Goal: Transaction & Acquisition: Purchase product/service

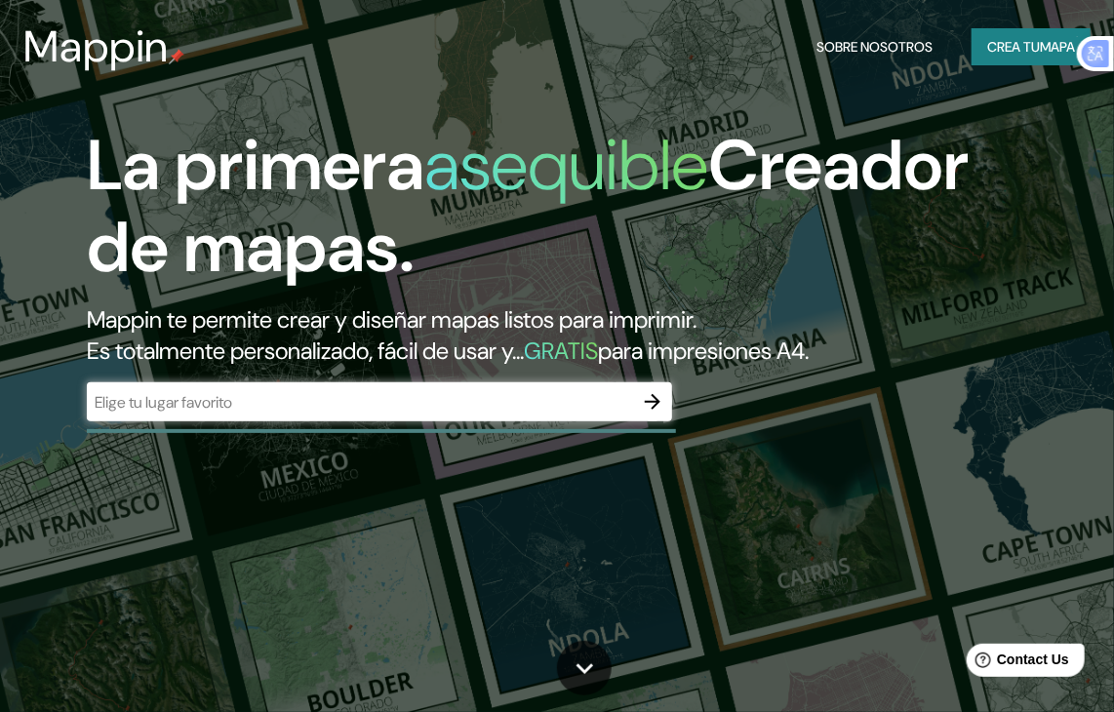
click at [522, 382] on div "​" at bounding box center [379, 401] width 585 height 39
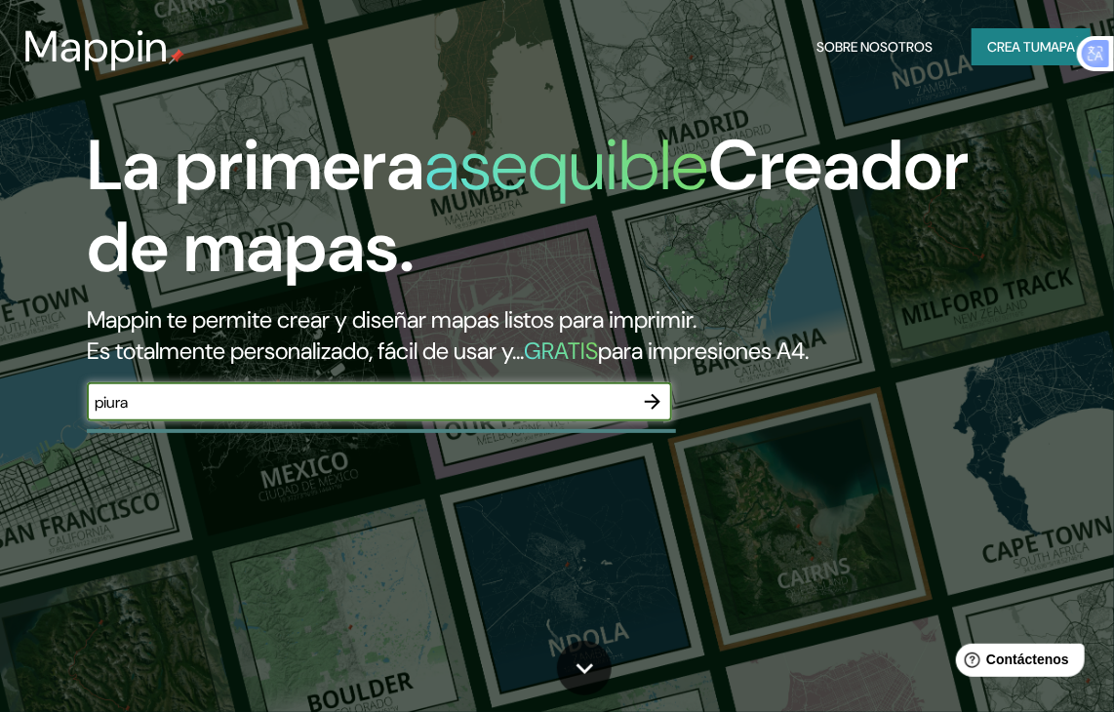
type input "piura"
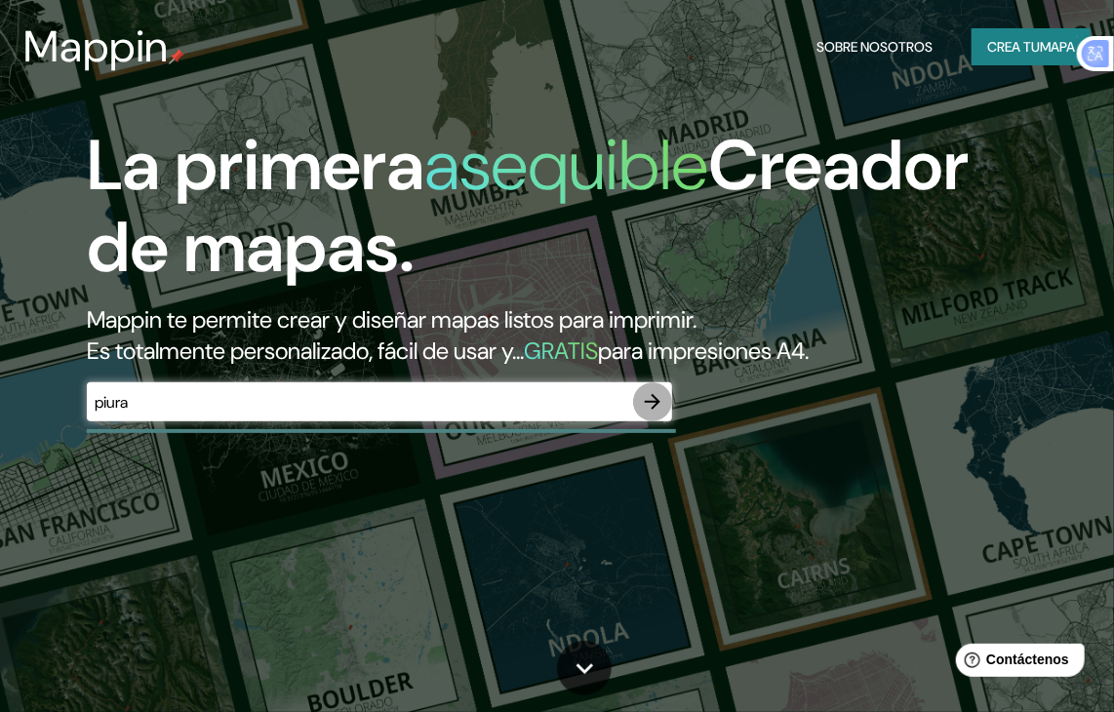
click at [657, 405] on icon "button" at bounding box center [652, 401] width 23 height 23
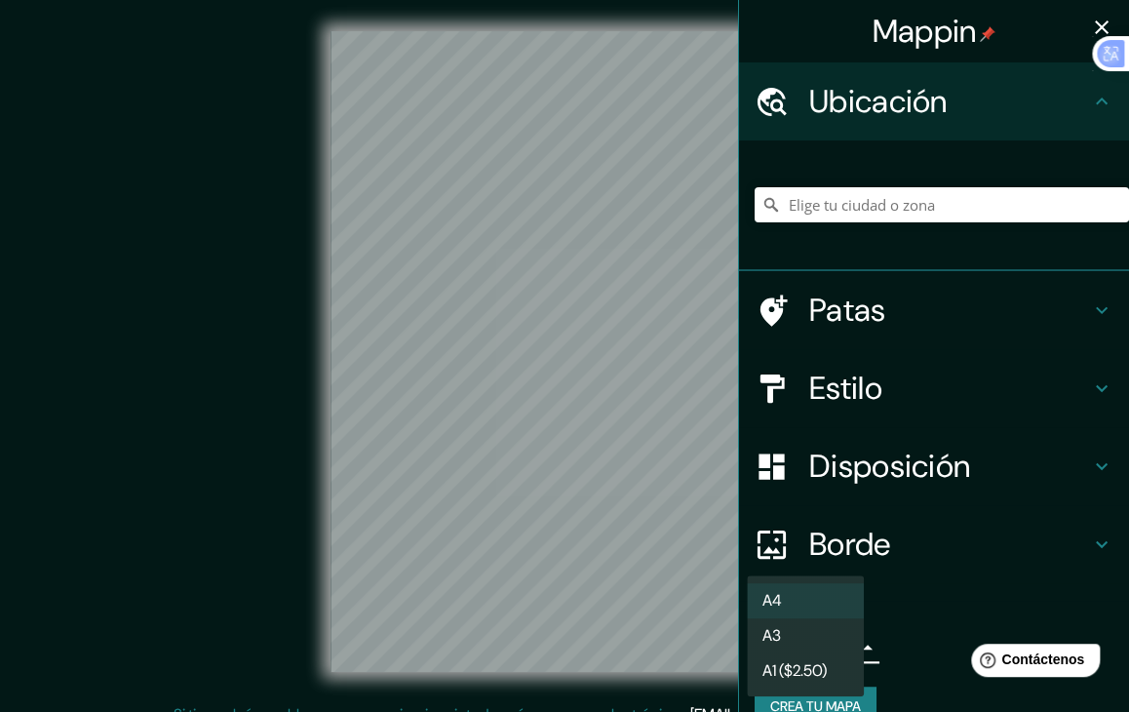
click at [818, 650] on body "Mappin Ubicación Patas Estilo Disposición Borde Elige un borde. Consejo : puede…" at bounding box center [564, 356] width 1129 height 712
click at [792, 633] on li "A3" at bounding box center [805, 637] width 117 height 36
type input "a4"
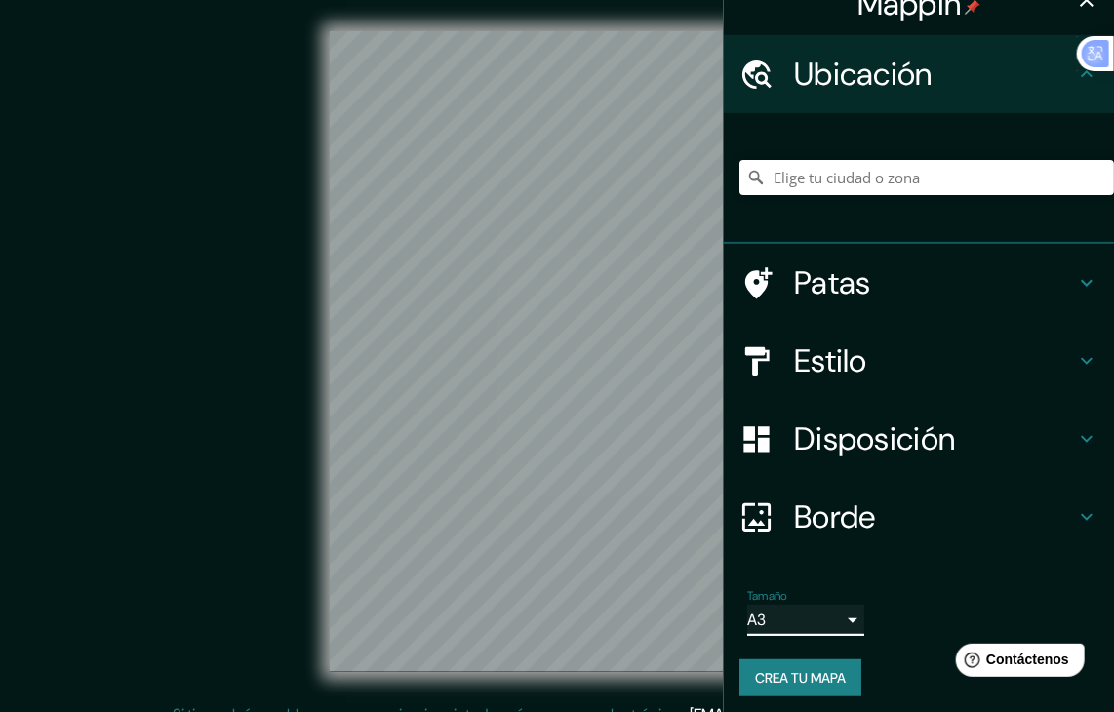
scroll to position [34, 0]
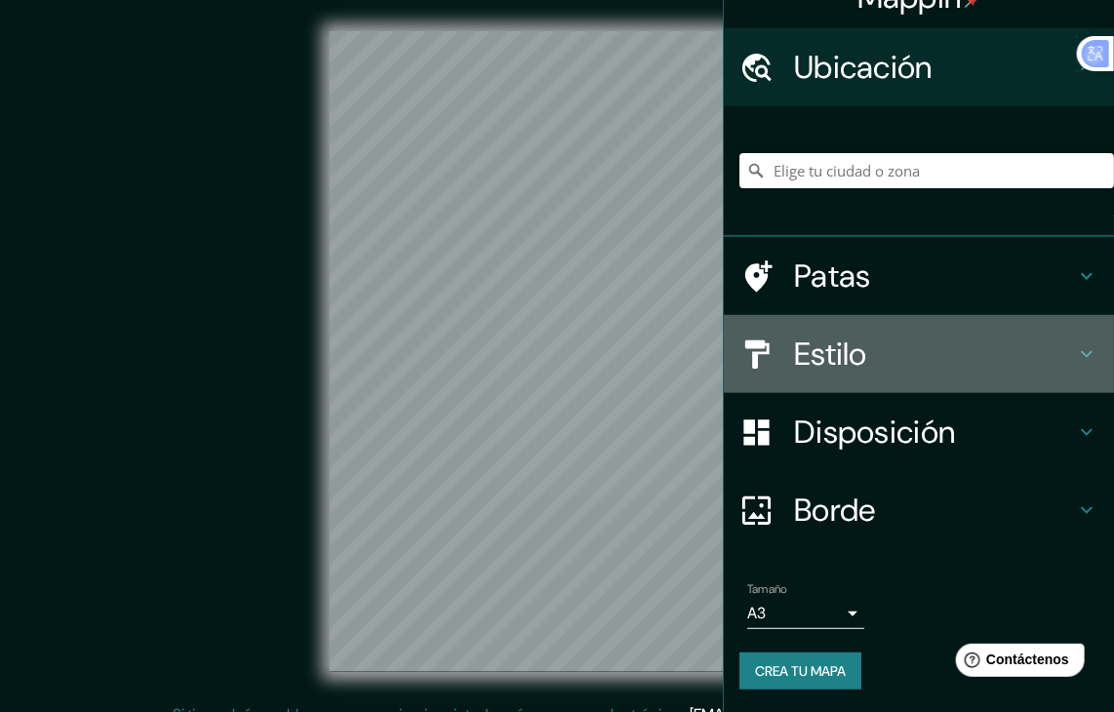
click at [917, 336] on h4 "Estilo" at bounding box center [934, 354] width 281 height 39
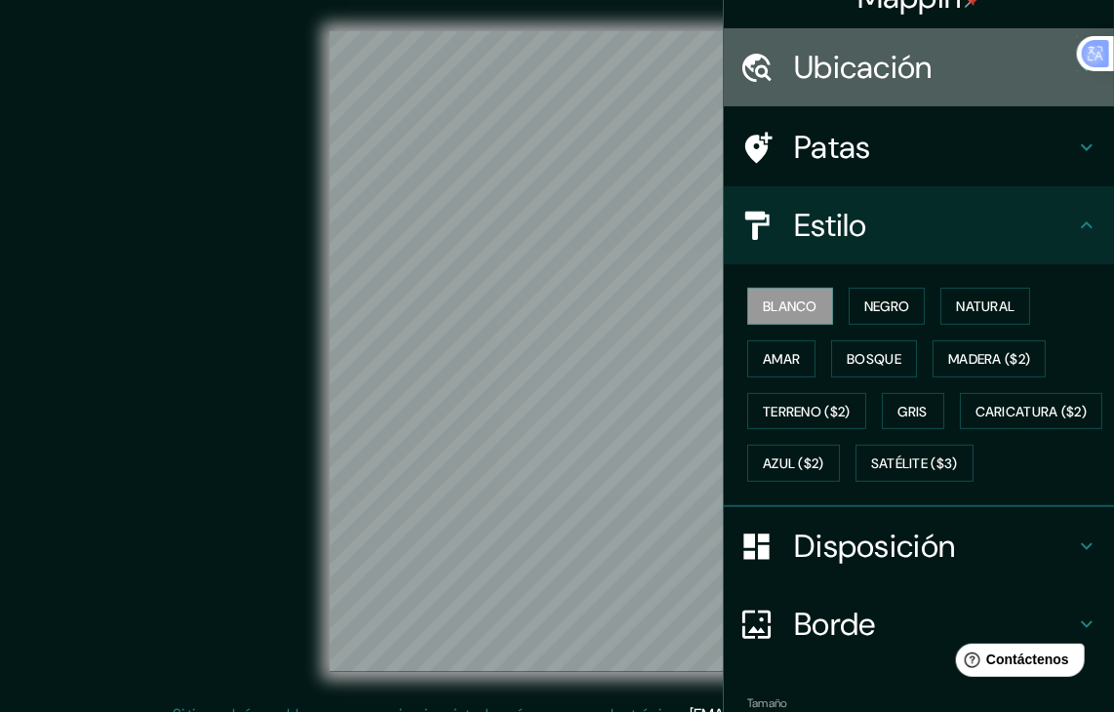
click at [847, 79] on font "Ubicación" at bounding box center [863, 67] width 138 height 41
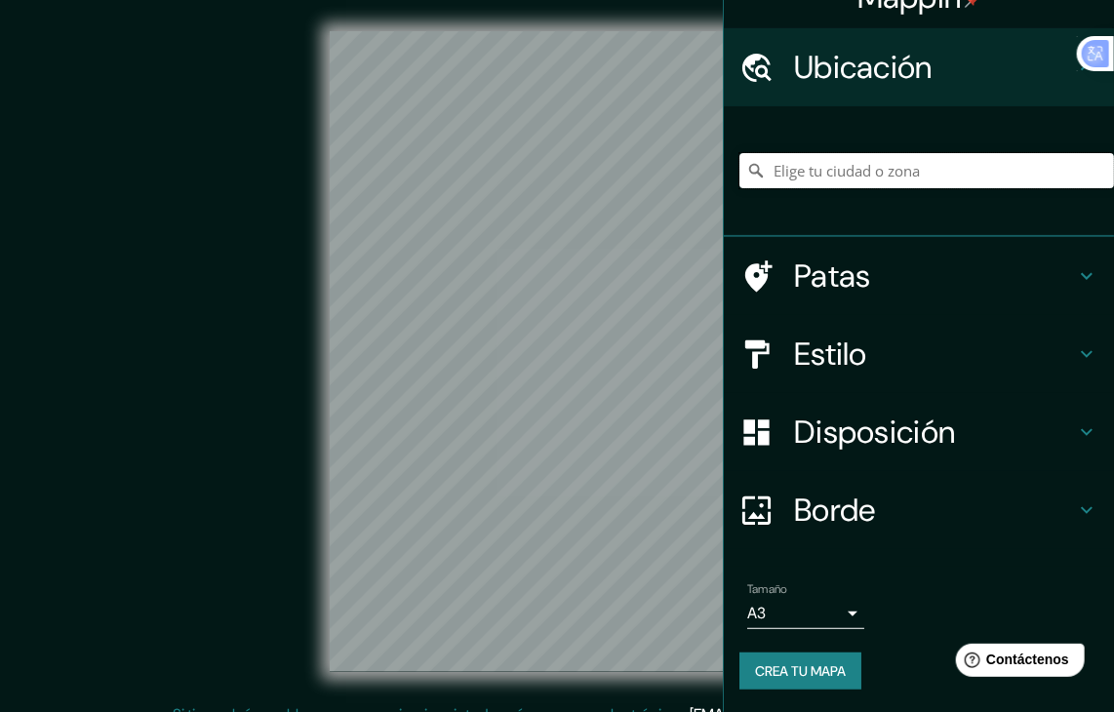
click at [883, 177] on input "Elige tu ciudad o zona" at bounding box center [926, 170] width 375 height 35
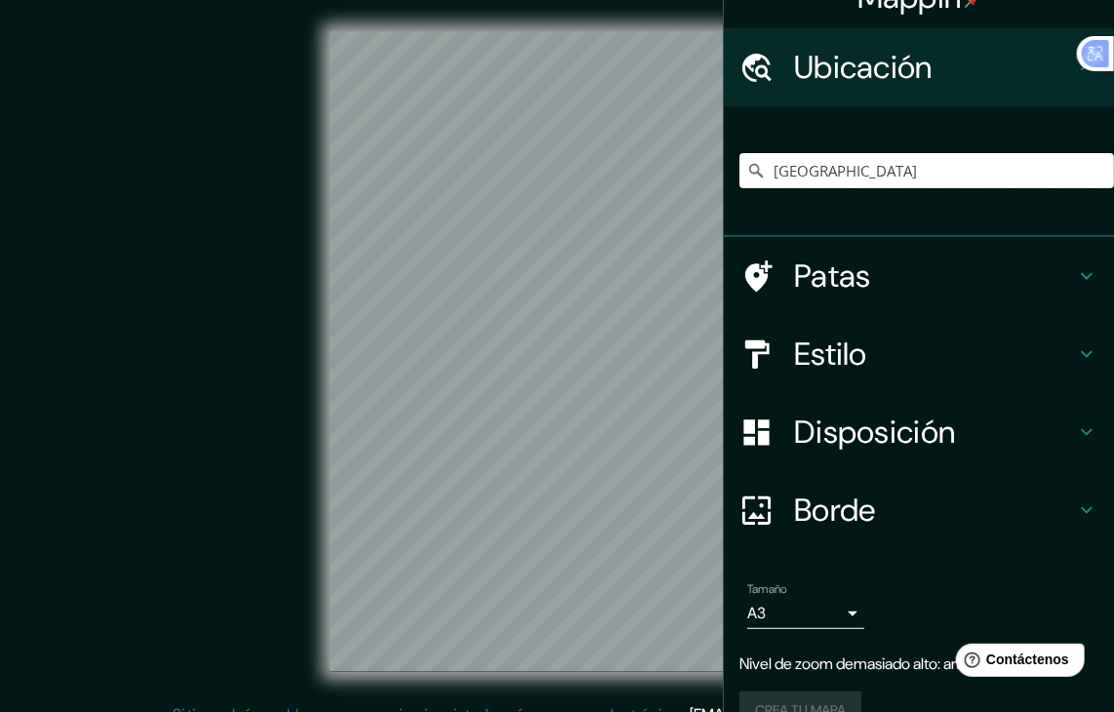
type input "México"
click at [1090, 170] on icon "Claro" at bounding box center [1098, 171] width 16 height 16
paste input "Teopanzolco"
type input "Calle Teopanzolco, 62553 Jiutepec, Morelos, México"
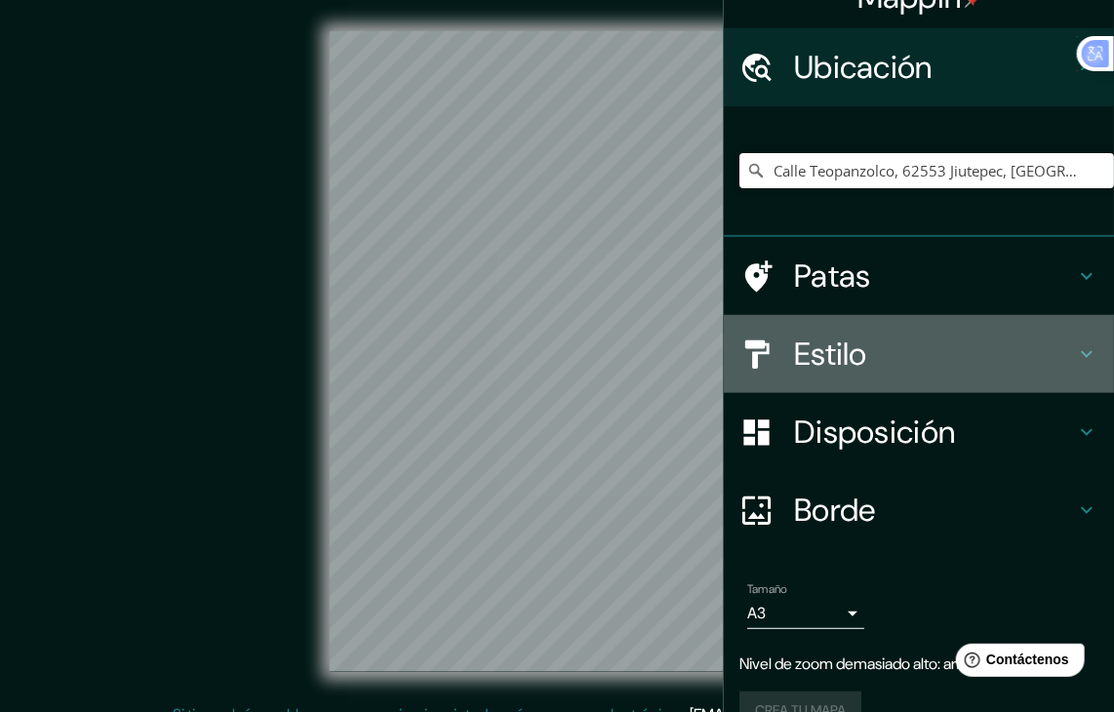
click at [889, 360] on h4 "Estilo" at bounding box center [934, 354] width 281 height 39
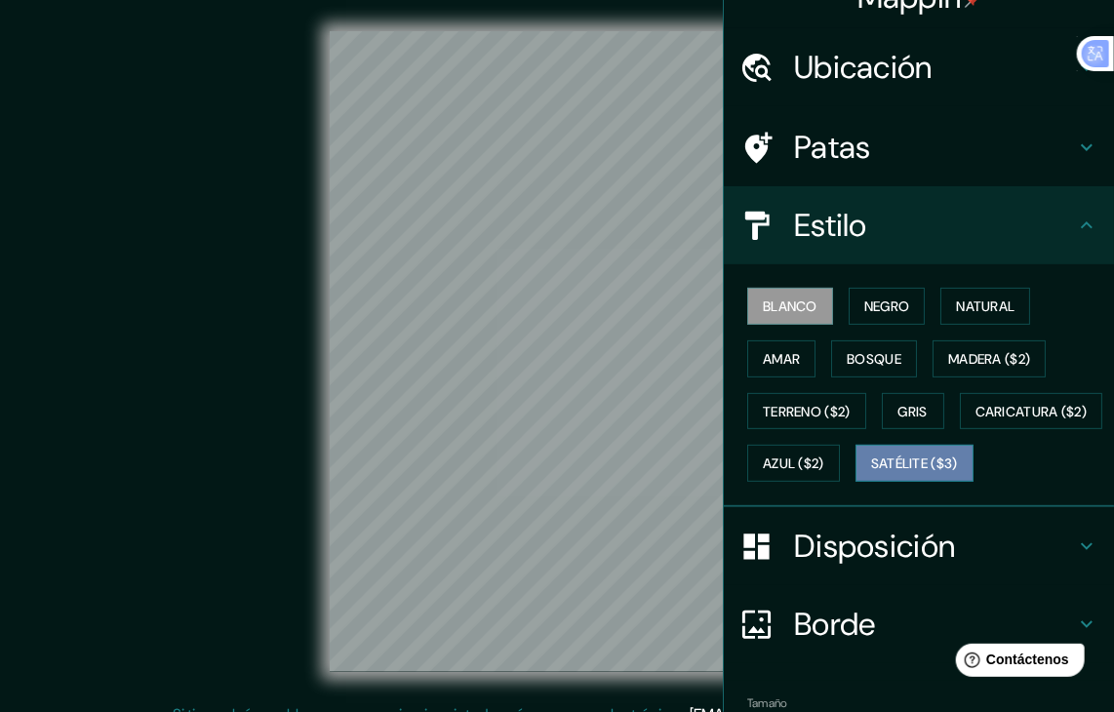
click at [871, 473] on font "Satélite ($3)" at bounding box center [914, 464] width 87 height 18
click at [724, 407] on div "Mappin Ubicación Calle Teopanzolco, 62553 Jiutepec, Morelos, México Calle Teopa…" at bounding box center [557, 367] width 1114 height 734
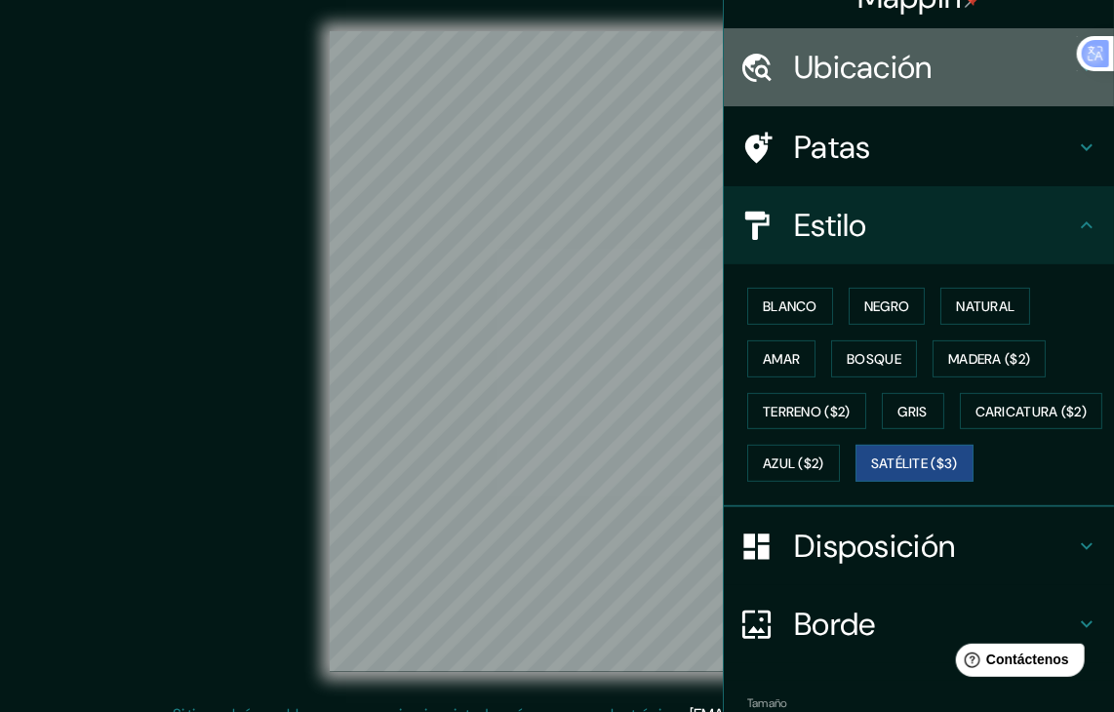
click at [976, 54] on h4 "Ubicación" at bounding box center [934, 67] width 281 height 39
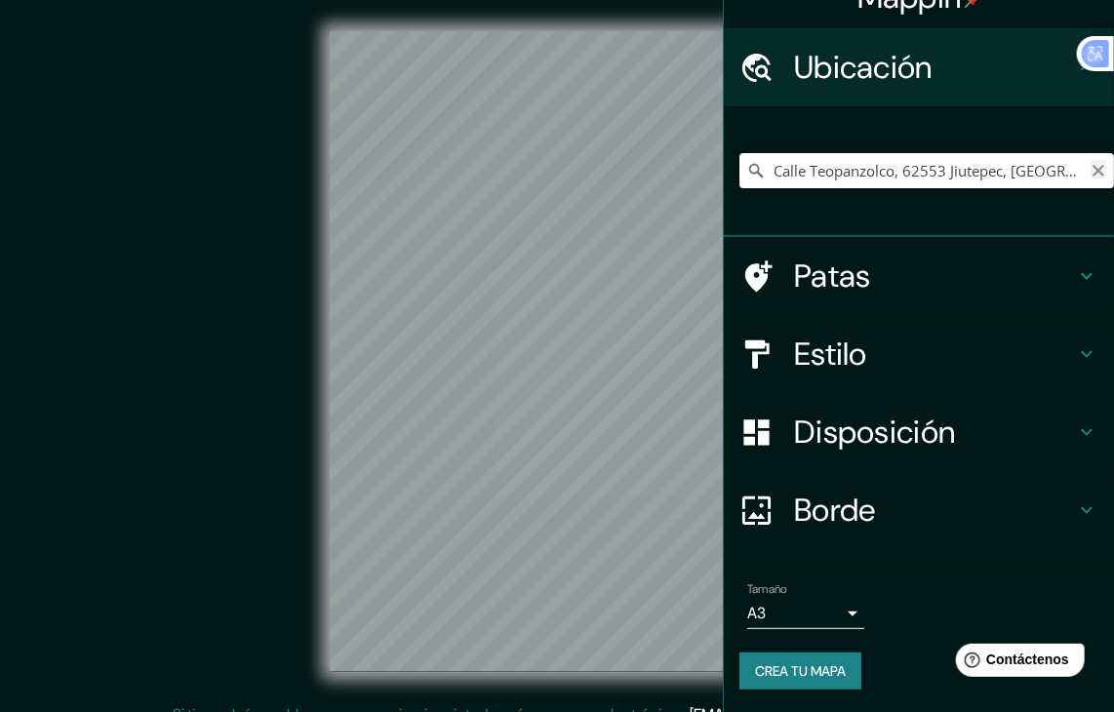
click at [1092, 174] on icon "Claro" at bounding box center [1098, 171] width 12 height 12
paste input "Centro Cultural Teopanzolco"
type input "Calle Centro Cultural, 56890 Nepantla de Sor Juana Inés de la Cruz, Estado de M…"
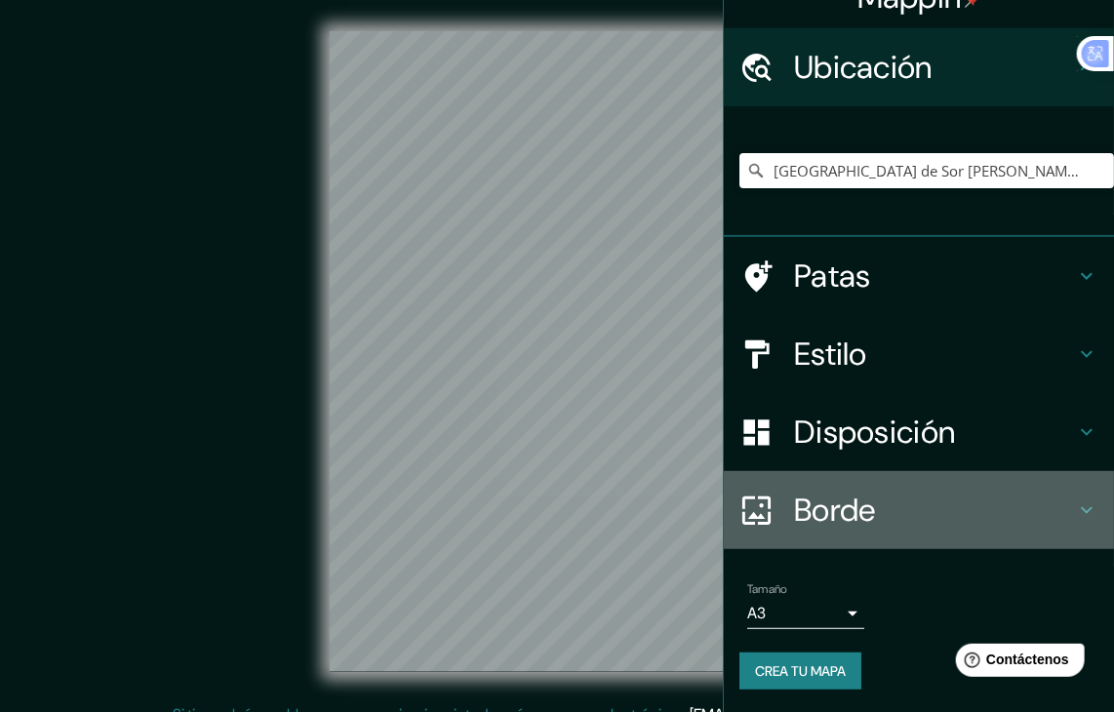
click at [936, 485] on div "Borde" at bounding box center [919, 510] width 390 height 78
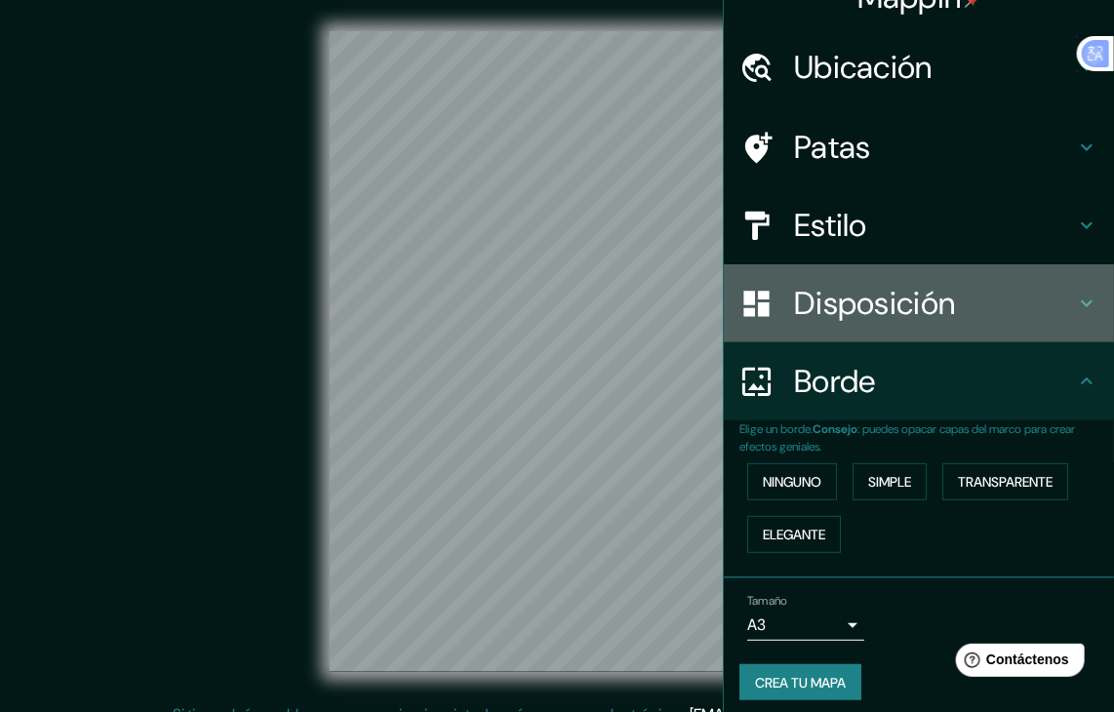
click at [1019, 295] on h4 "Disposición" at bounding box center [934, 303] width 281 height 39
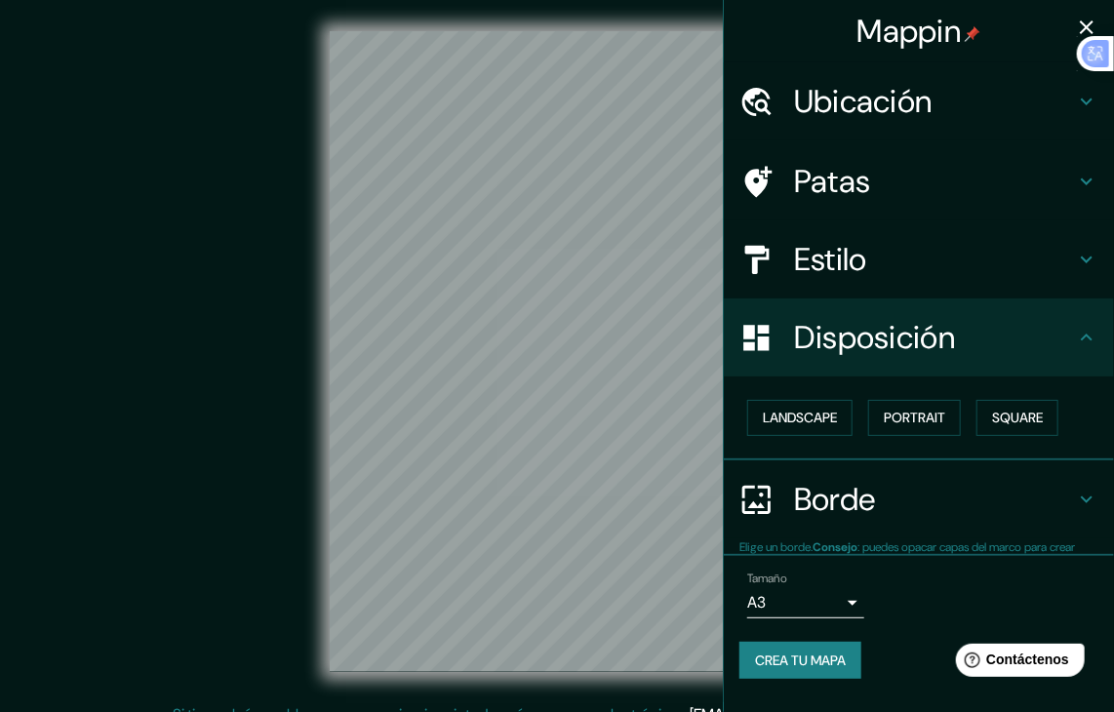
scroll to position [0, 0]
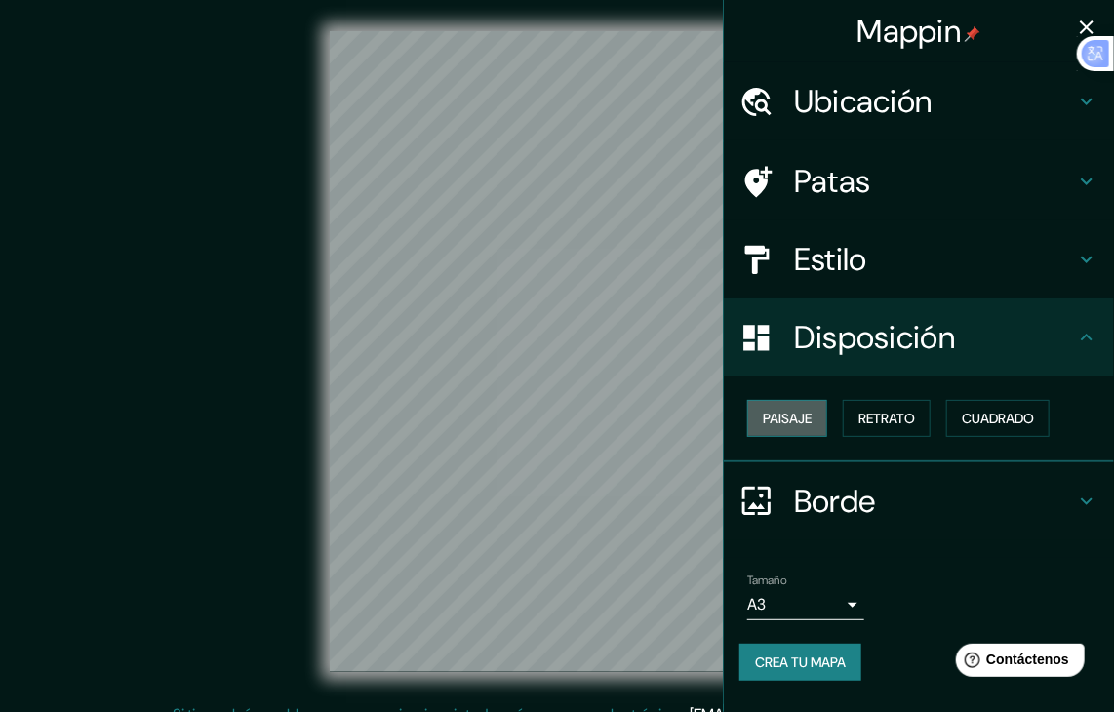
click at [808, 411] on font "Paisaje" at bounding box center [787, 419] width 49 height 18
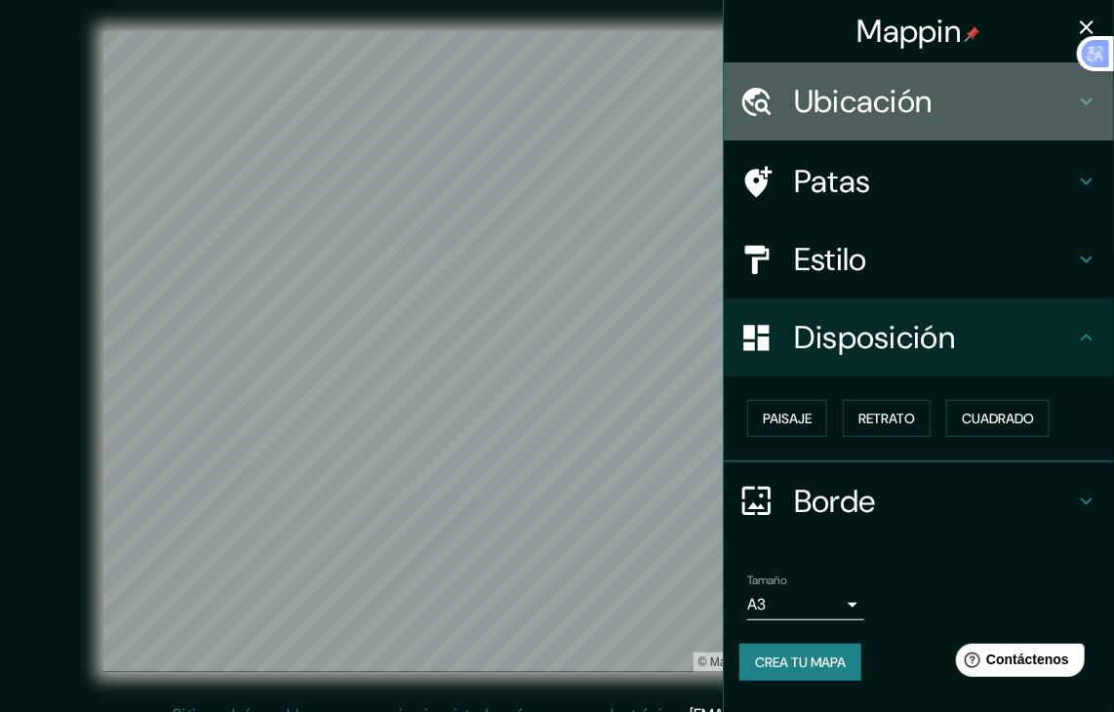
click at [904, 110] on font "Ubicación" at bounding box center [863, 101] width 138 height 41
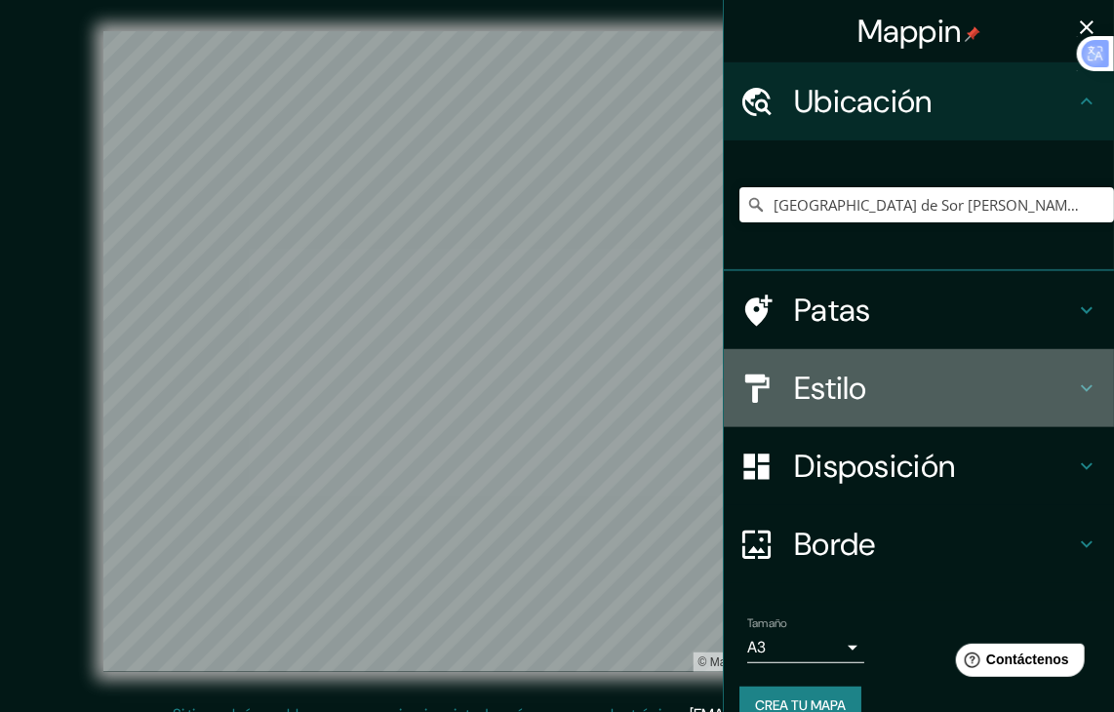
click at [879, 401] on h4 "Estilo" at bounding box center [934, 388] width 281 height 39
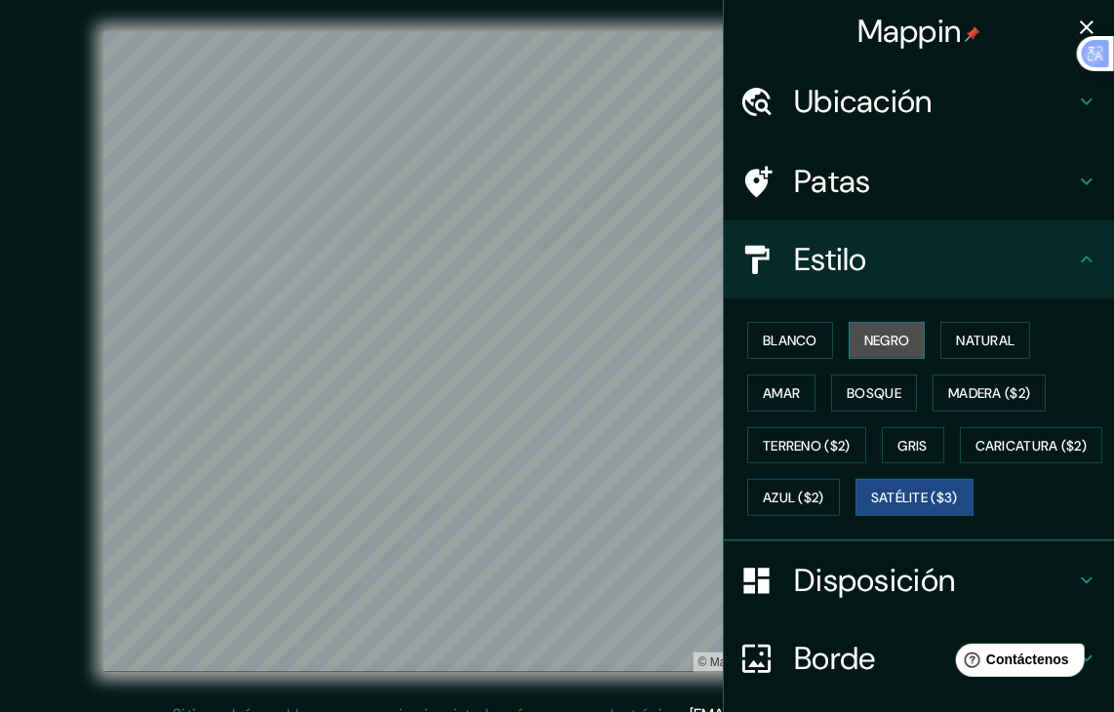
click at [882, 334] on font "Negro" at bounding box center [887, 341] width 46 height 18
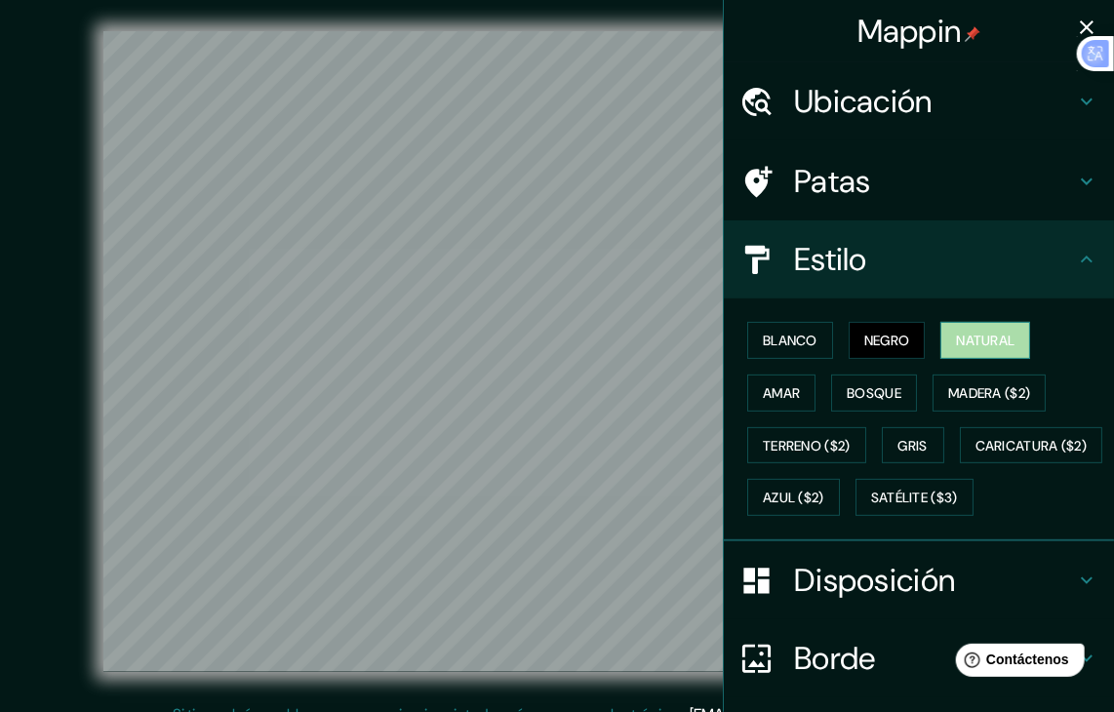
click at [978, 337] on font "Natural" at bounding box center [985, 341] width 59 height 18
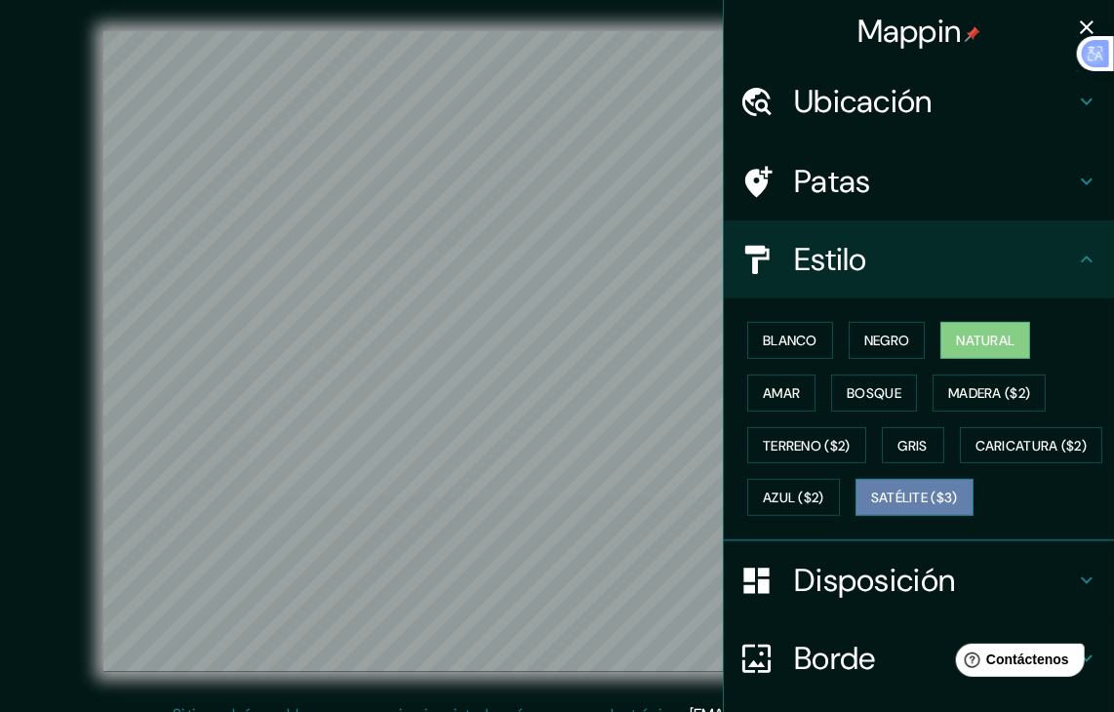
click at [871, 507] on font "Satélite ($3)" at bounding box center [914, 499] width 87 height 18
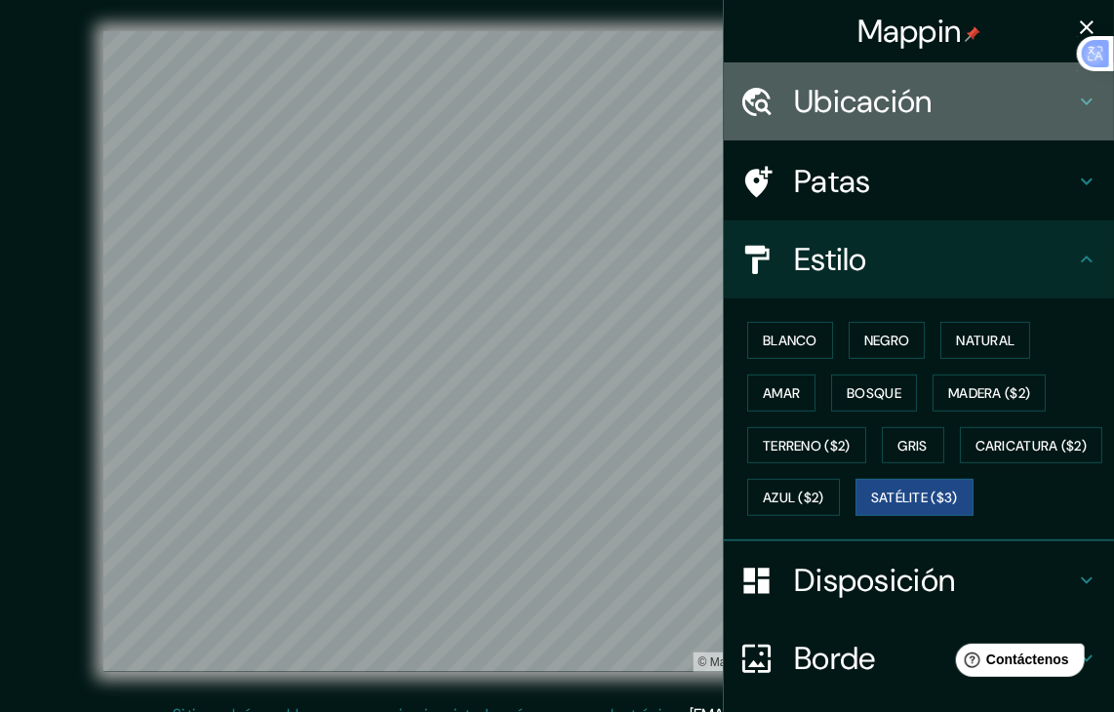
click at [897, 90] on font "Ubicación" at bounding box center [863, 101] width 138 height 41
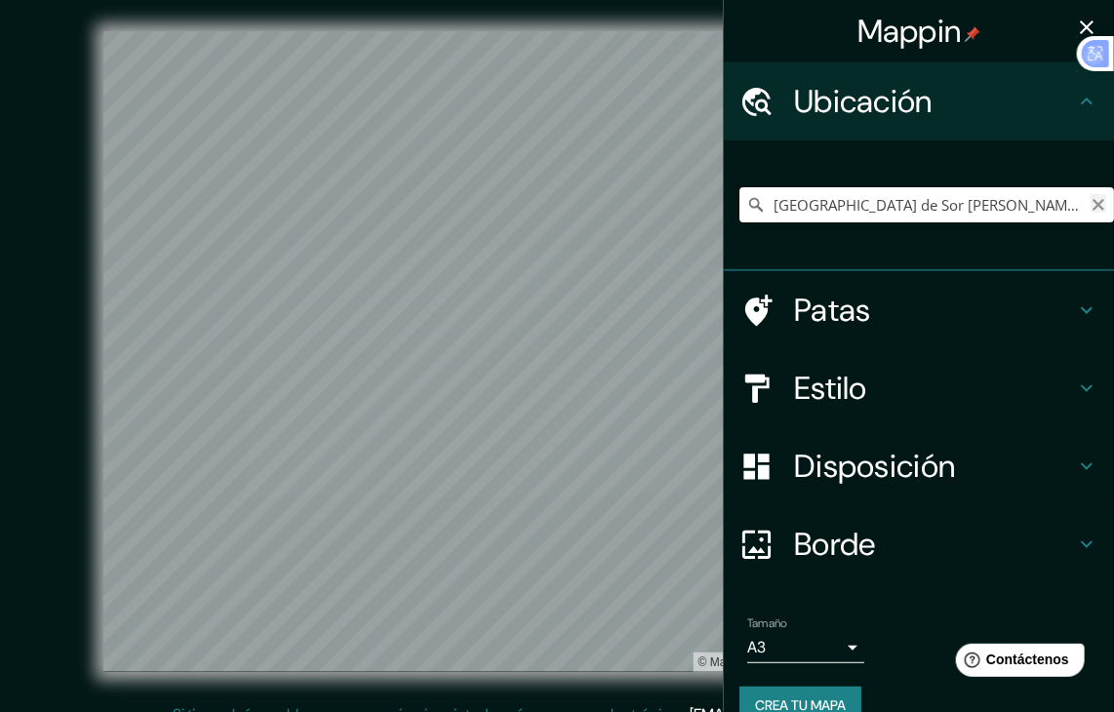
click at [1090, 199] on icon "Claro" at bounding box center [1098, 205] width 16 height 16
paste input "[STREET_ADDRESS]"
type input "[STREET_ADDRESS]"
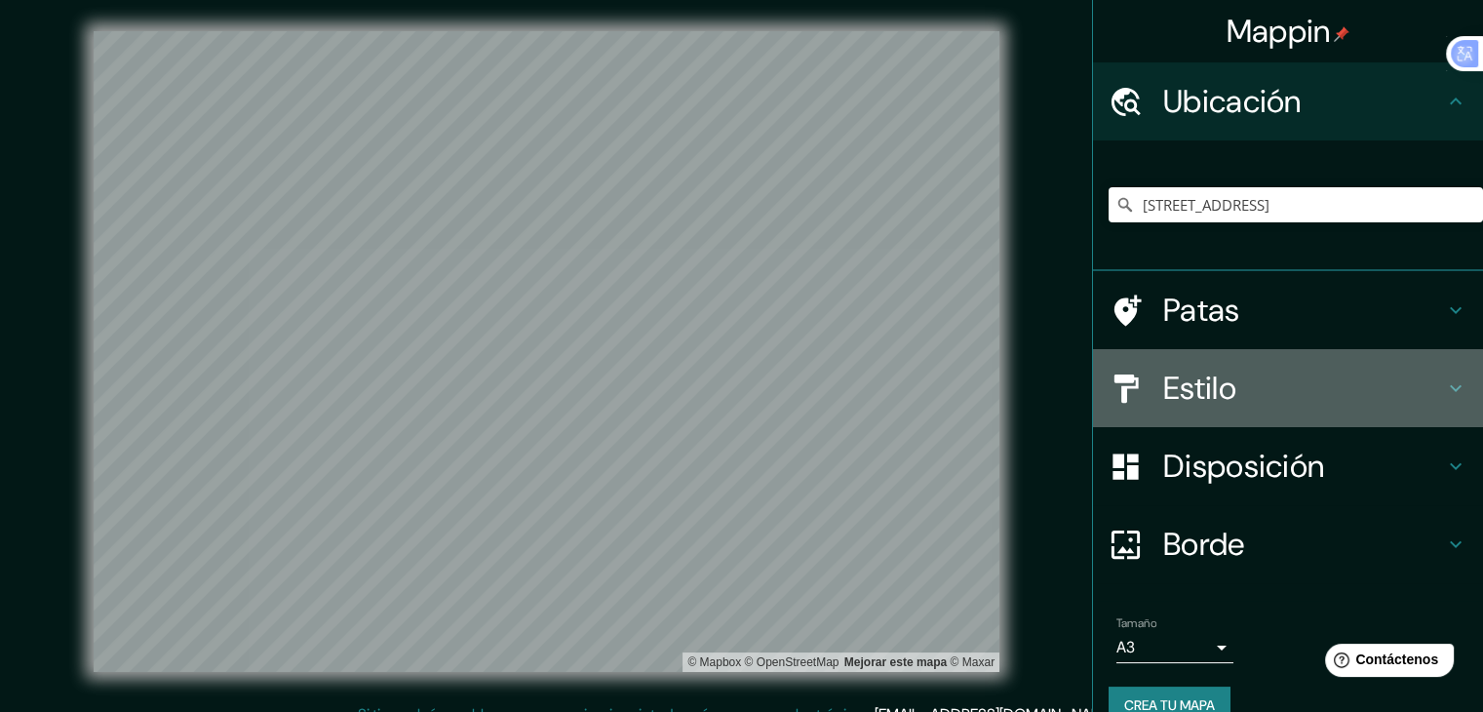
click at [1113, 372] on font "Estilo" at bounding box center [1199, 388] width 73 height 41
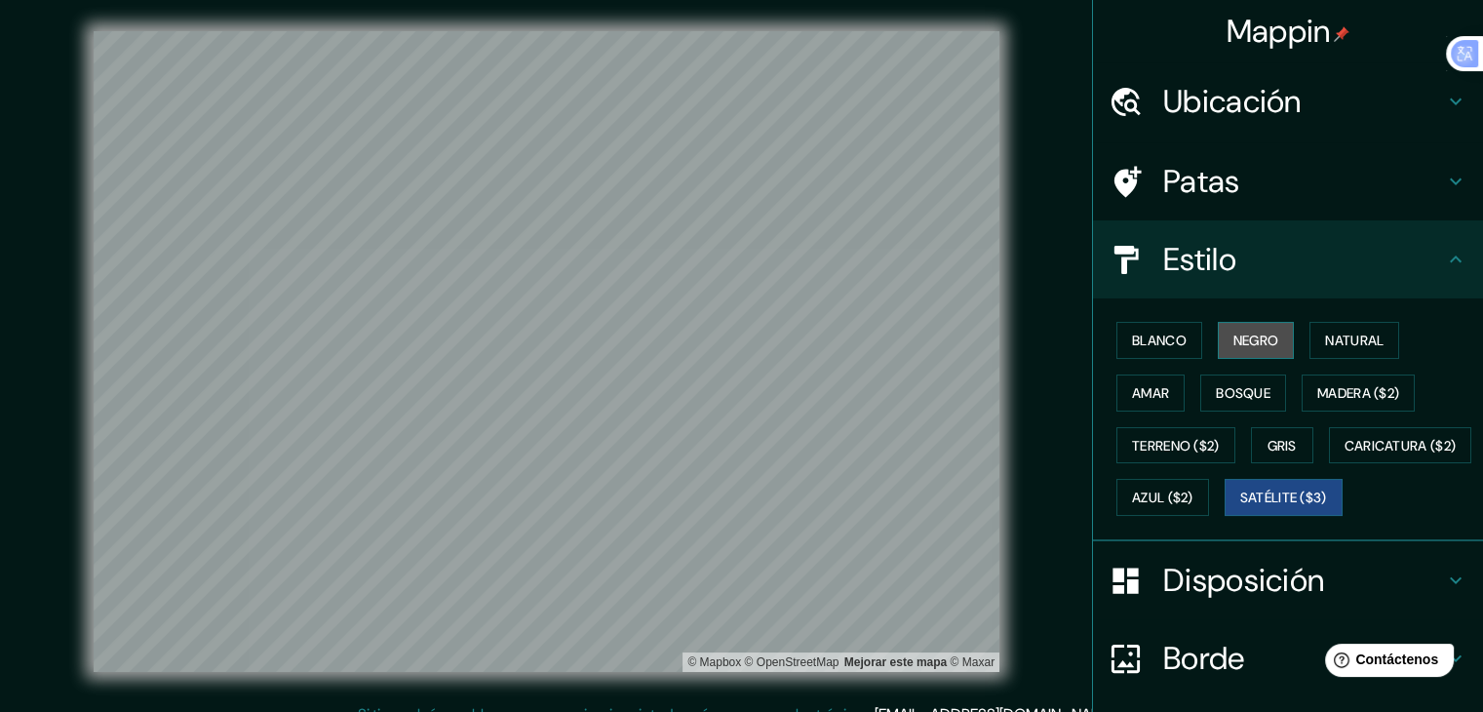
click at [1113, 333] on button "Negro" at bounding box center [1256, 340] width 77 height 37
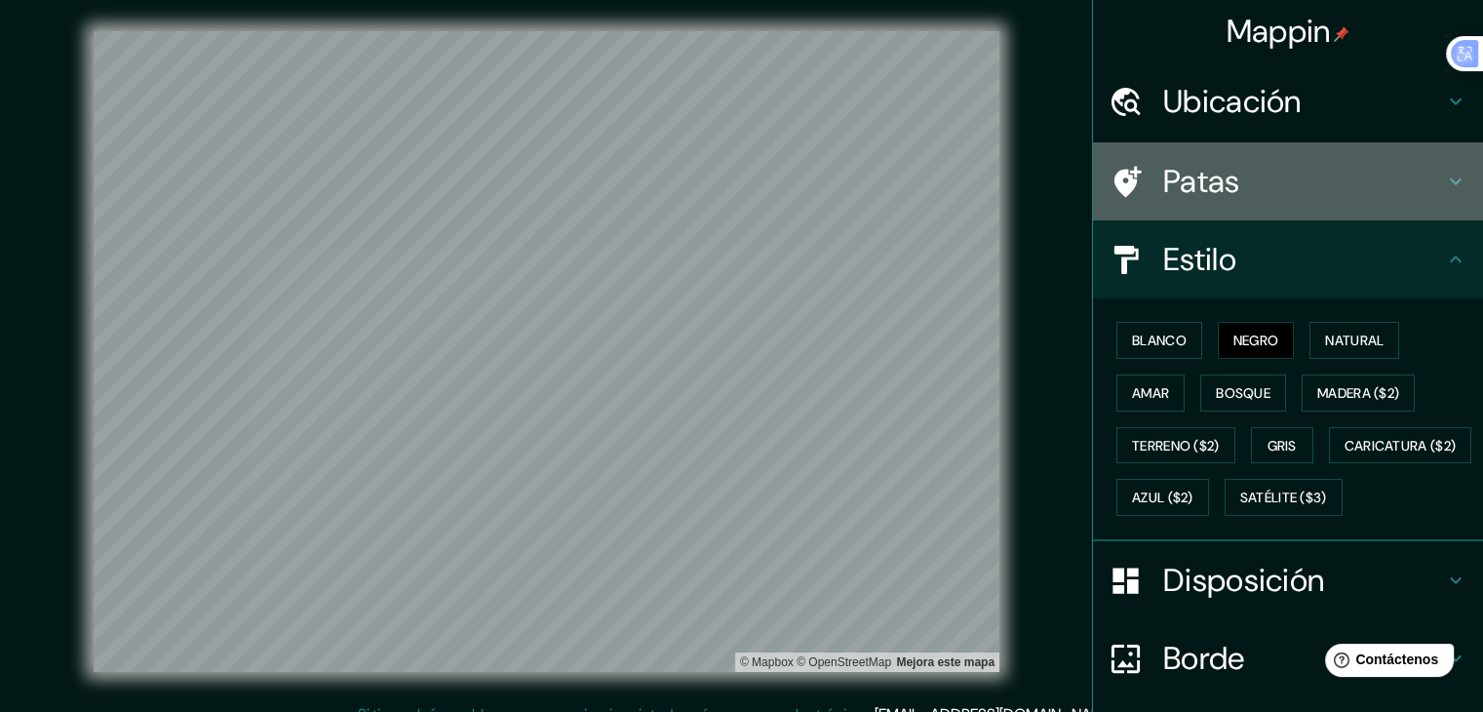
click at [1113, 165] on icon at bounding box center [1126, 182] width 34 height 34
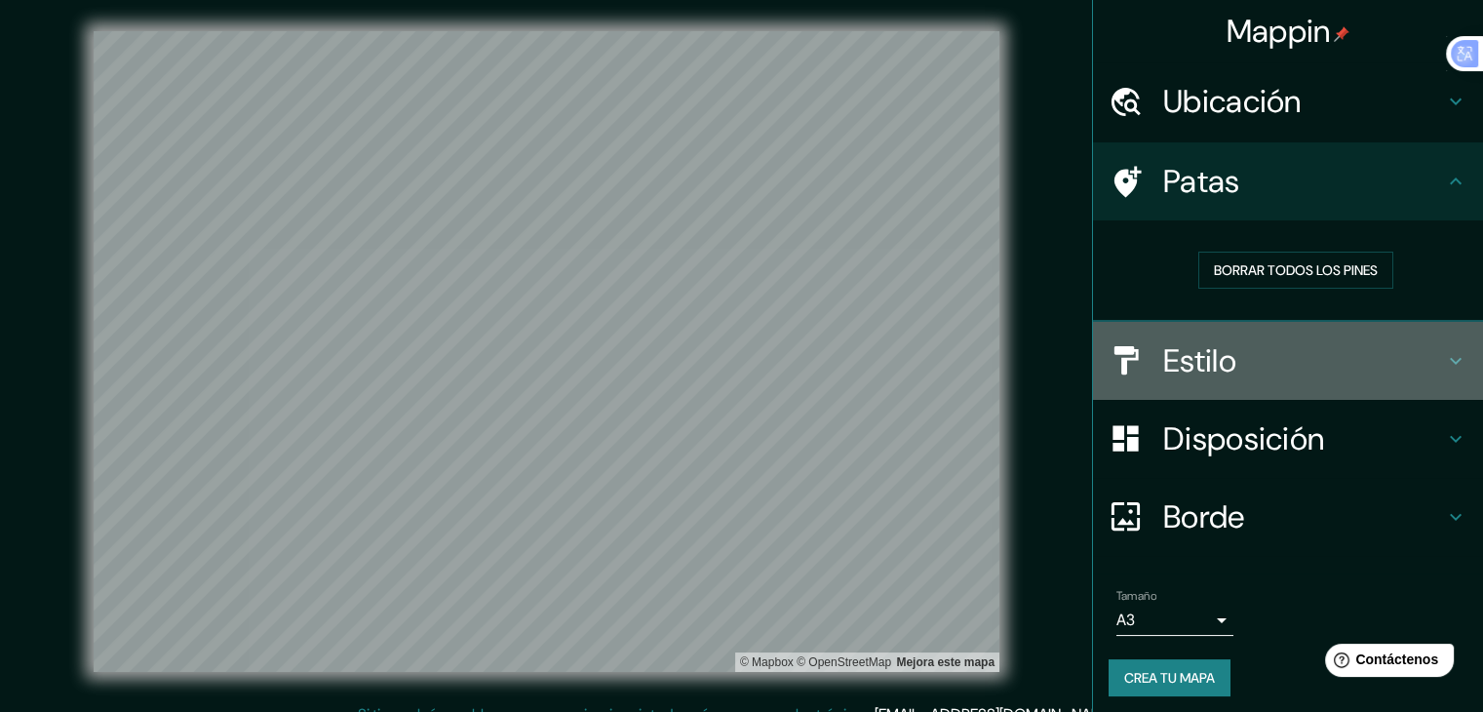
click at [1113, 363] on font "Estilo" at bounding box center [1199, 360] width 73 height 41
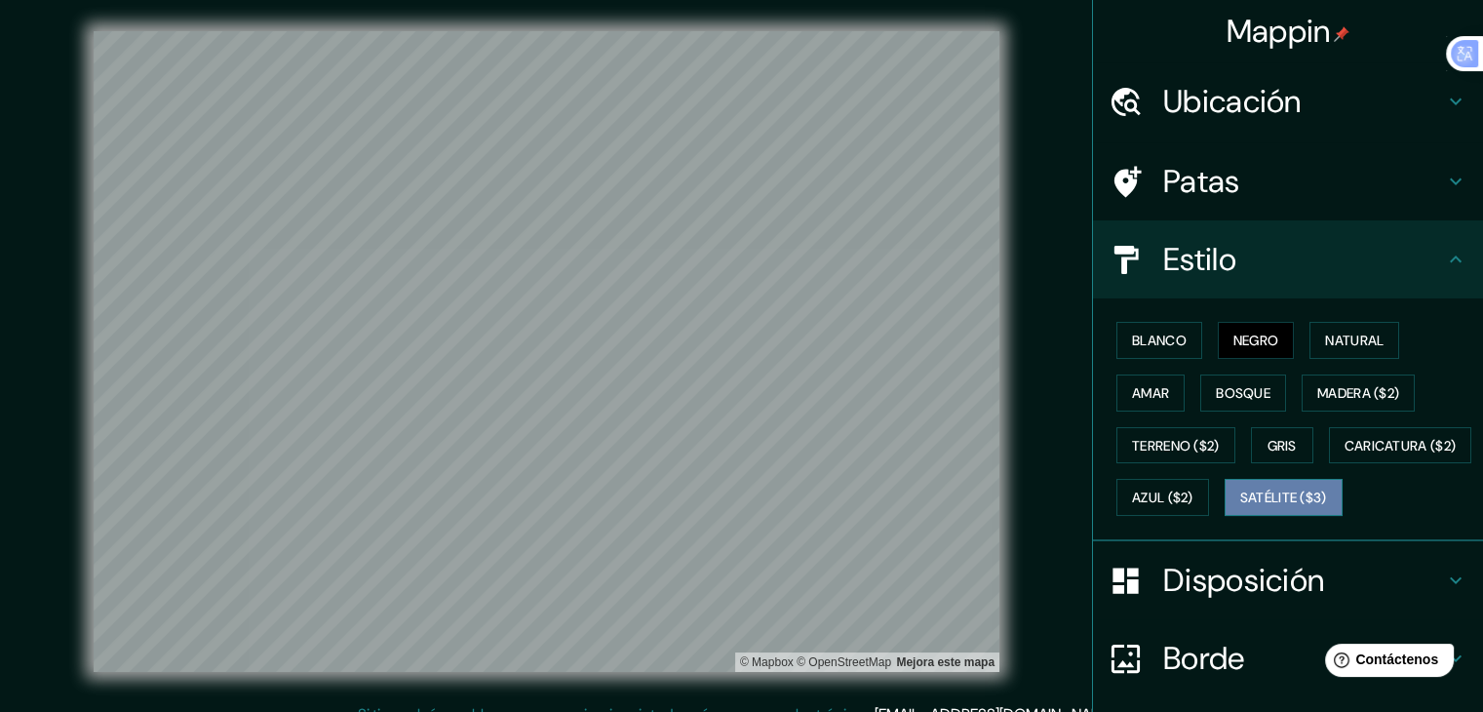
click at [1113, 507] on font "Satélite ($3)" at bounding box center [1284, 499] width 87 height 18
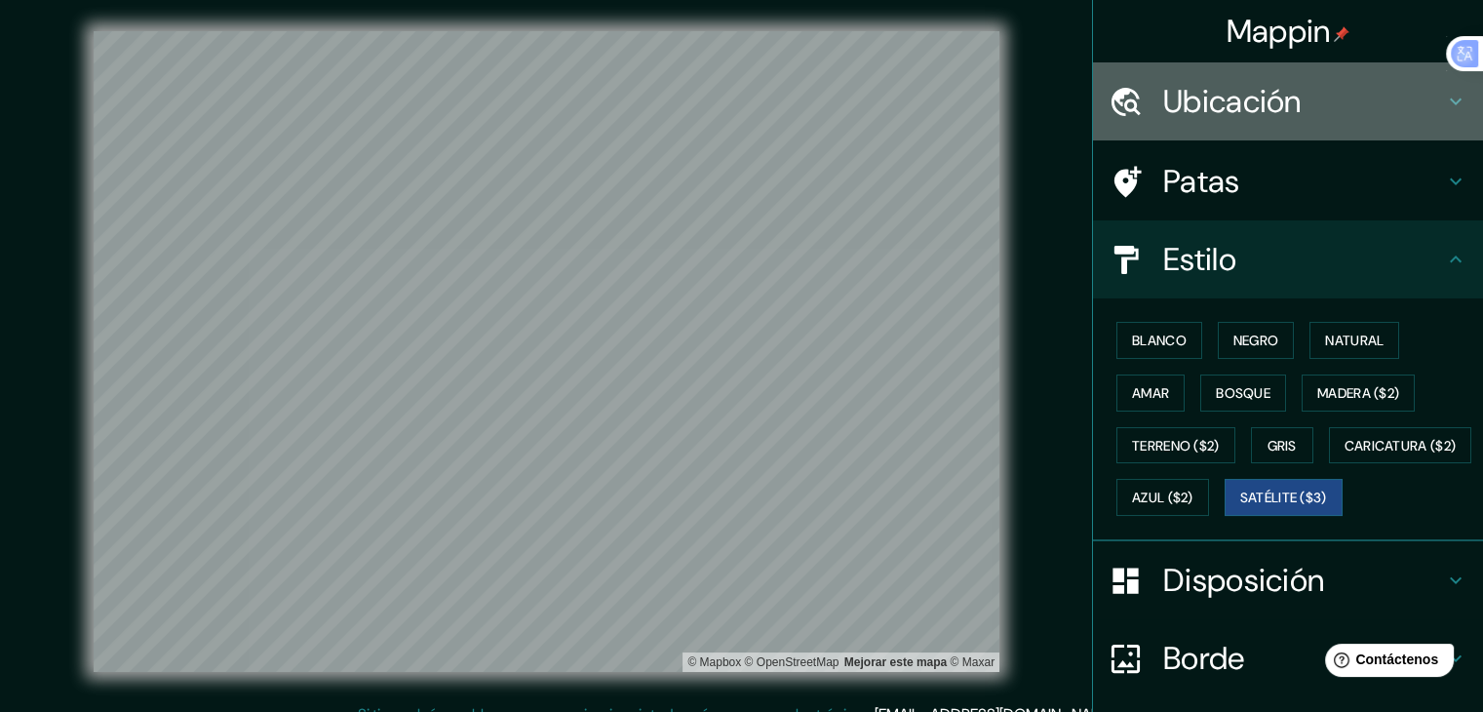
click at [1113, 116] on h4 "Ubicación" at bounding box center [1303, 101] width 281 height 39
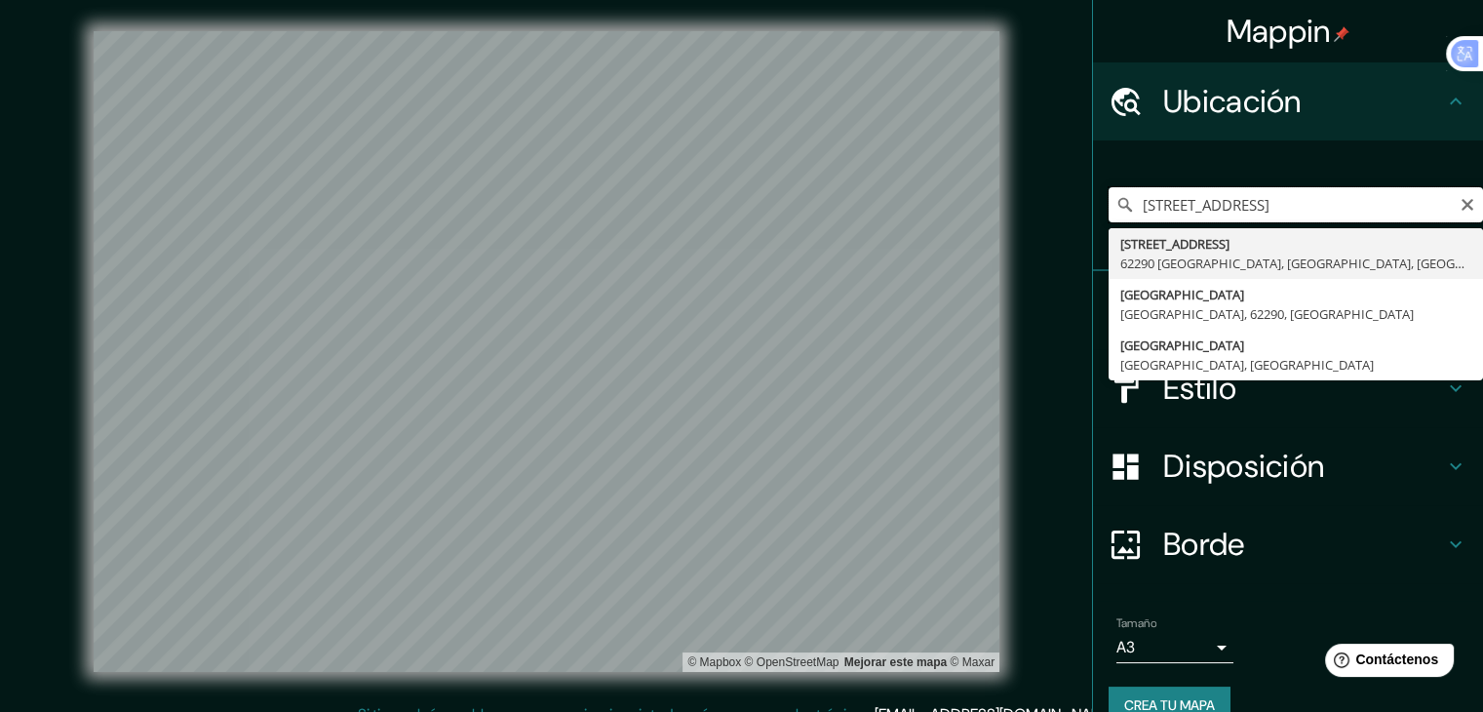
click at [1113, 208] on input "[STREET_ADDRESS]" at bounding box center [1296, 204] width 375 height 35
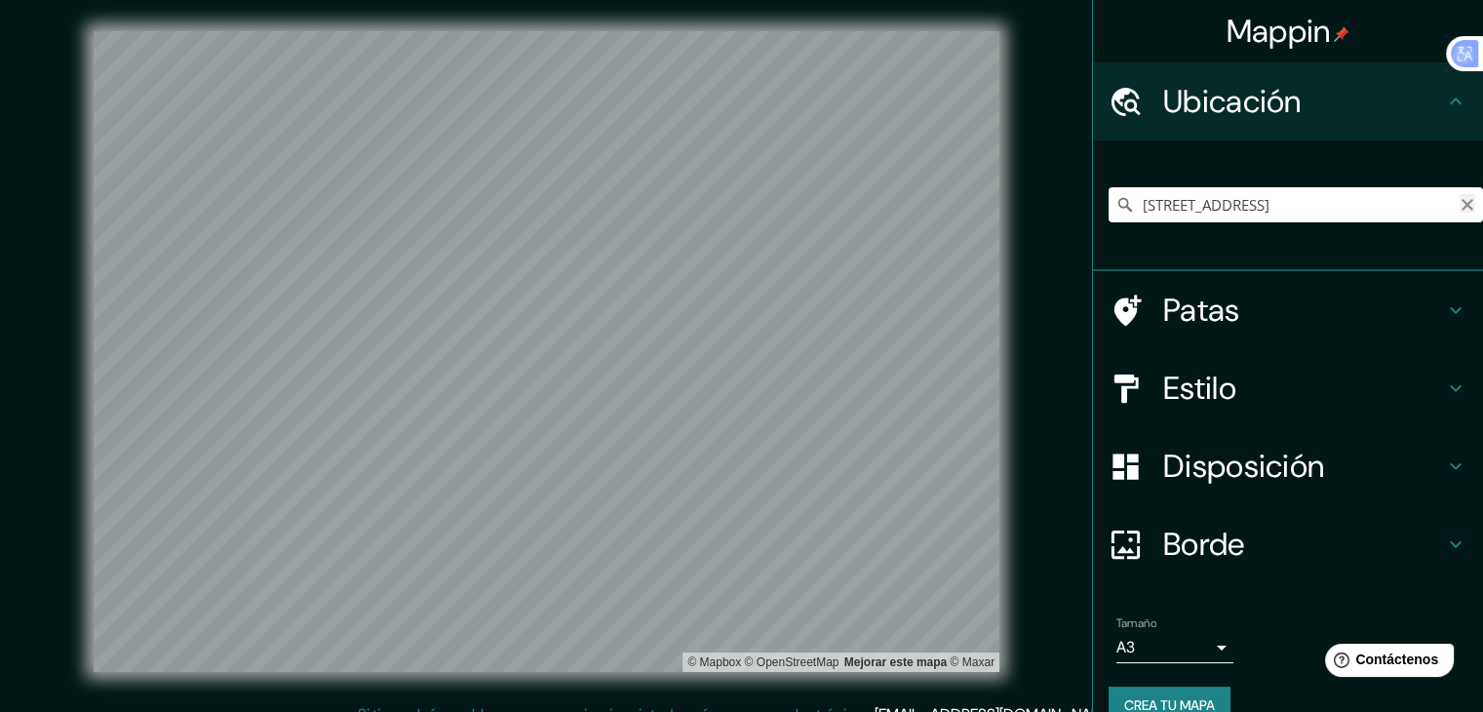
click at [1113, 204] on icon "Claro" at bounding box center [1468, 205] width 12 height 12
paste input "[STREET_ADDRESS]"
type input "[STREET_ADDRESS]"
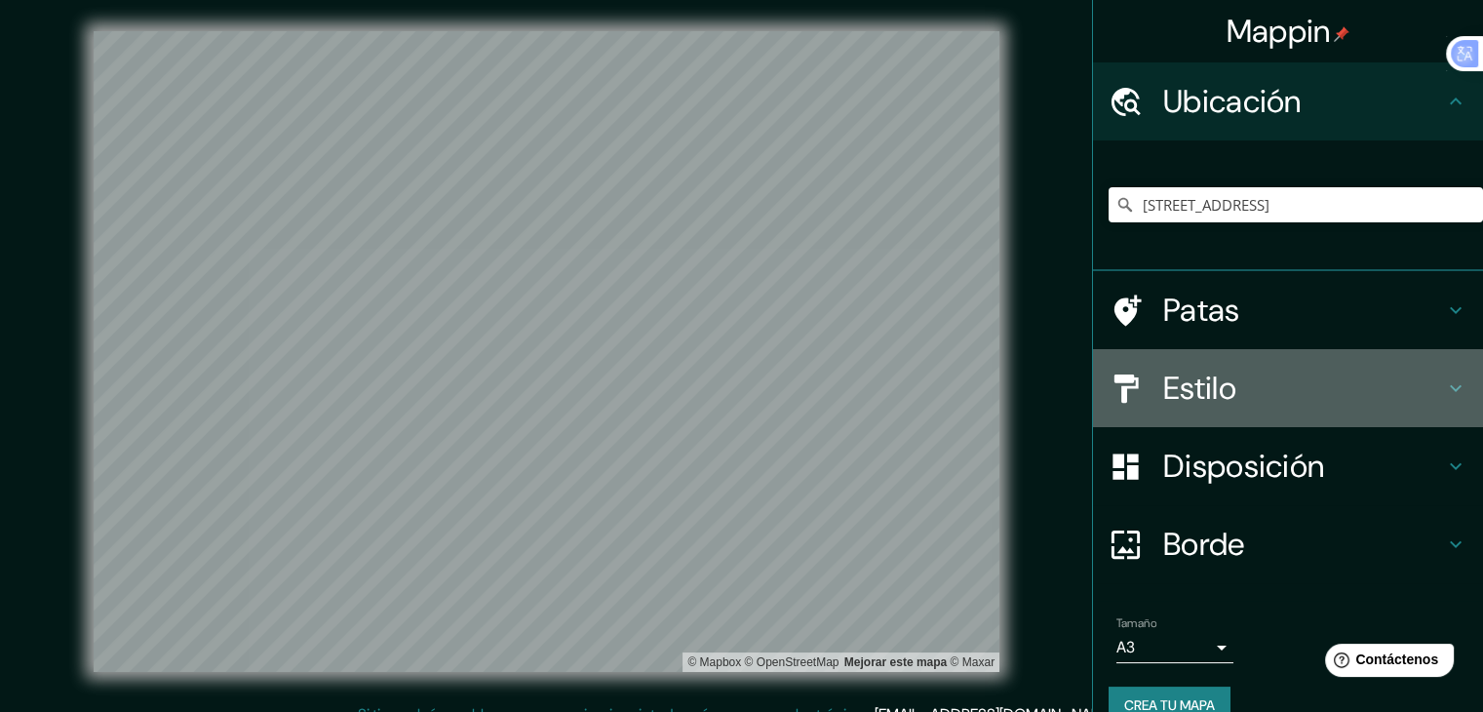
click at [1113, 386] on h4 "Estilo" at bounding box center [1303, 388] width 281 height 39
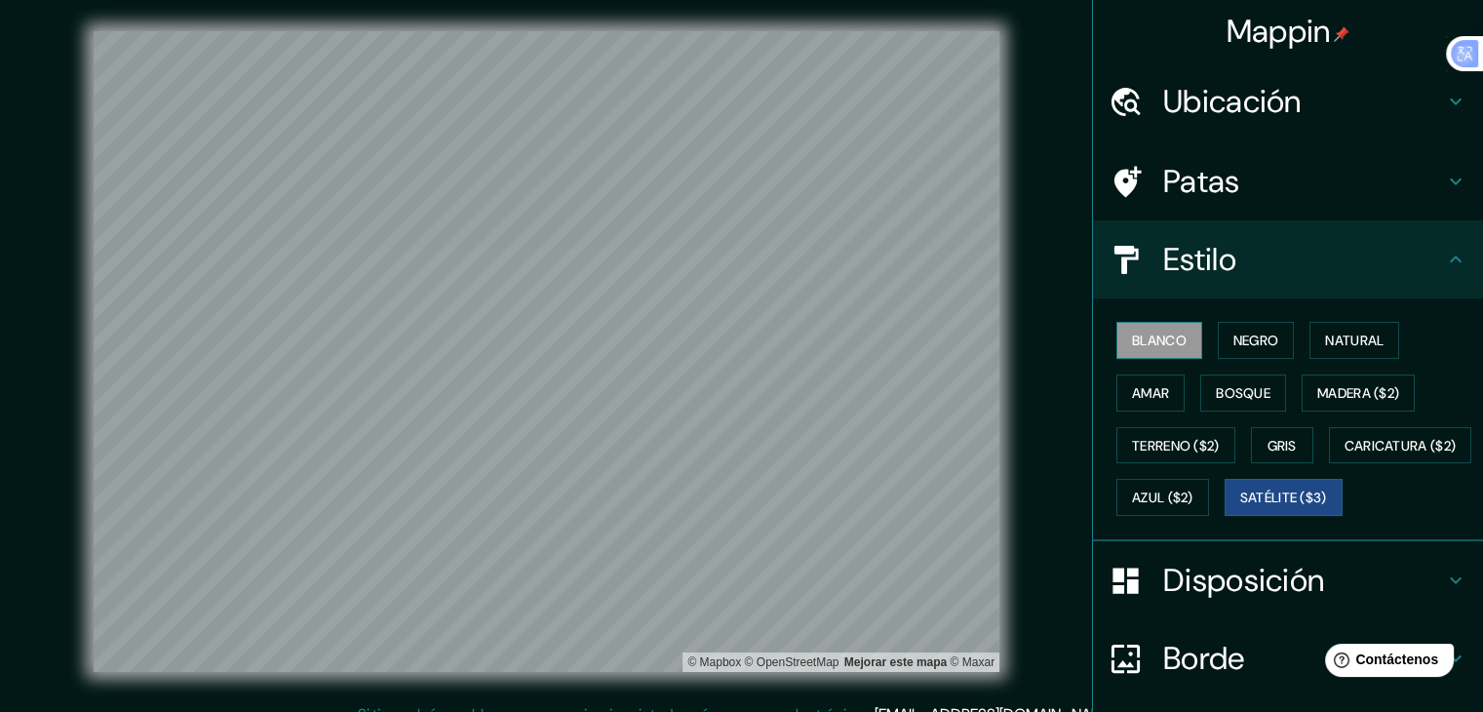
click at [1113, 343] on font "Blanco" at bounding box center [1159, 341] width 55 height 18
click at [1113, 346] on font "Negro" at bounding box center [1257, 341] width 46 height 18
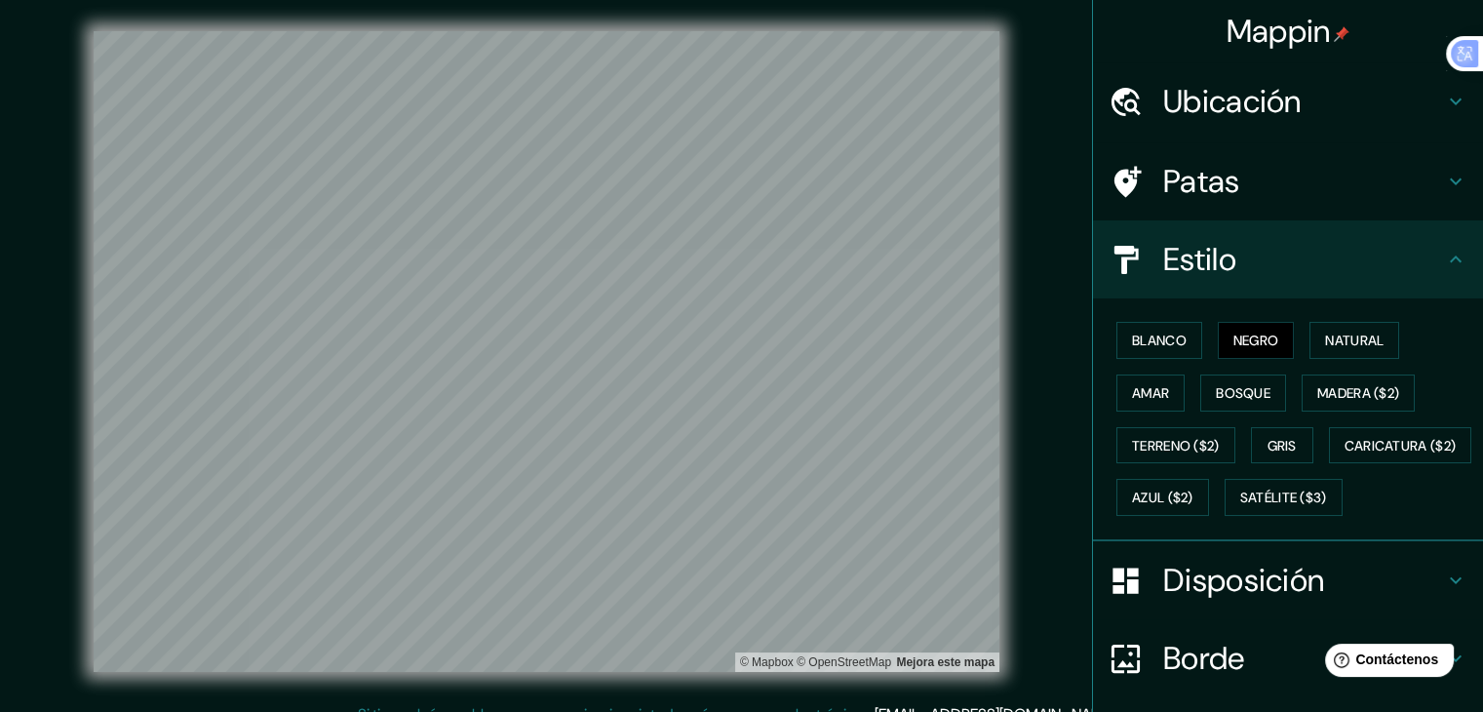
scroll to position [197, 0]
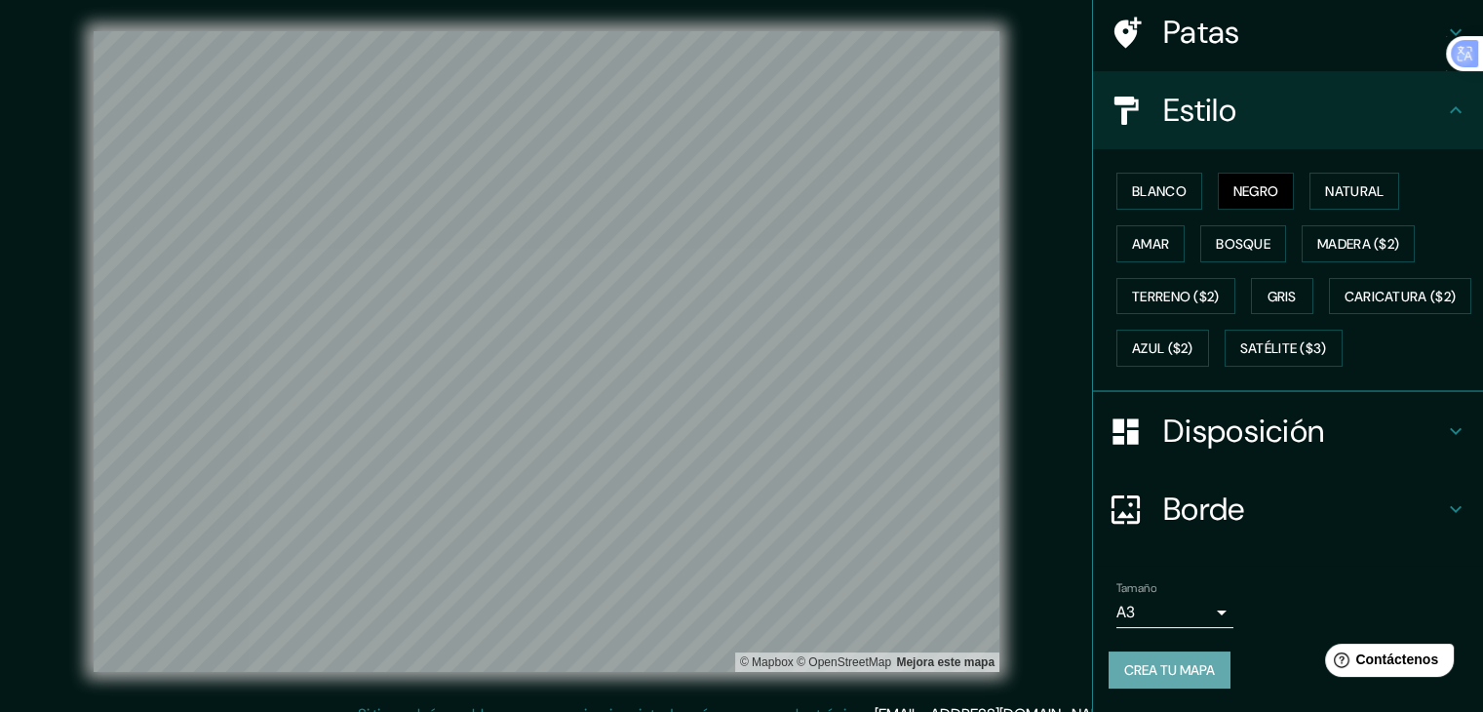
click at [1113, 658] on font "Crea tu mapa" at bounding box center [1169, 669] width 91 height 25
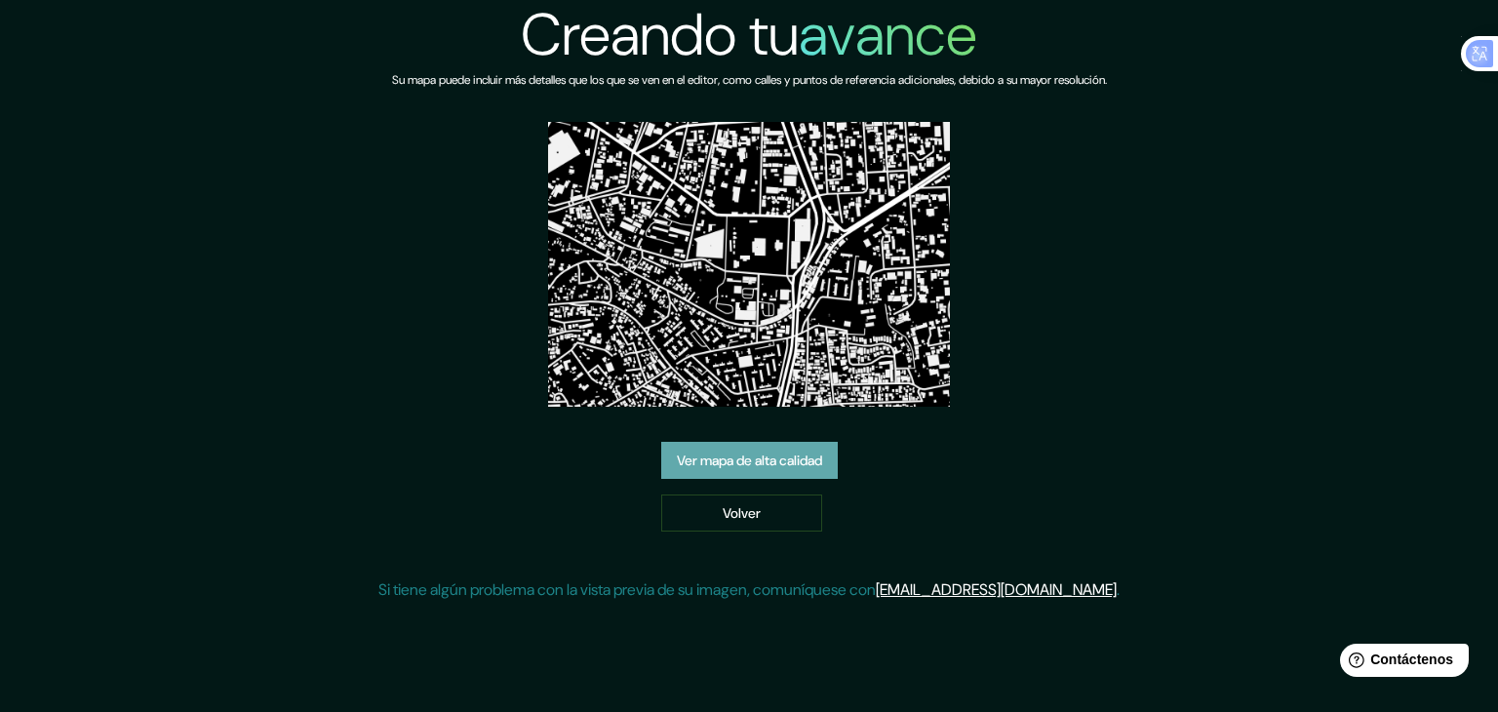
click at [746, 467] on font "Ver mapa de alta calidad" at bounding box center [749, 461] width 145 height 18
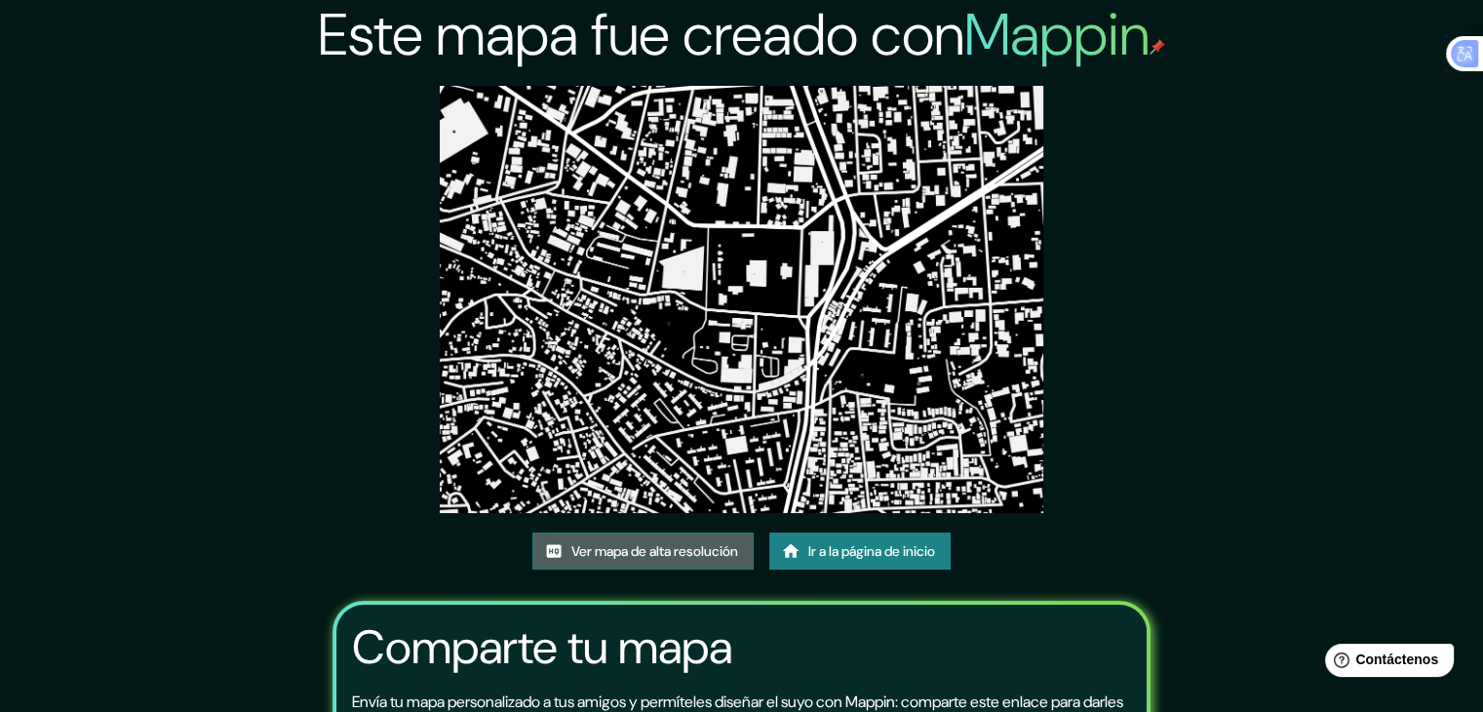
click at [708, 565] on link "Ver mapa de alta resolución" at bounding box center [642, 550] width 221 height 37
click at [839, 550] on font "Ir a la página de inicio" at bounding box center [871, 551] width 127 height 18
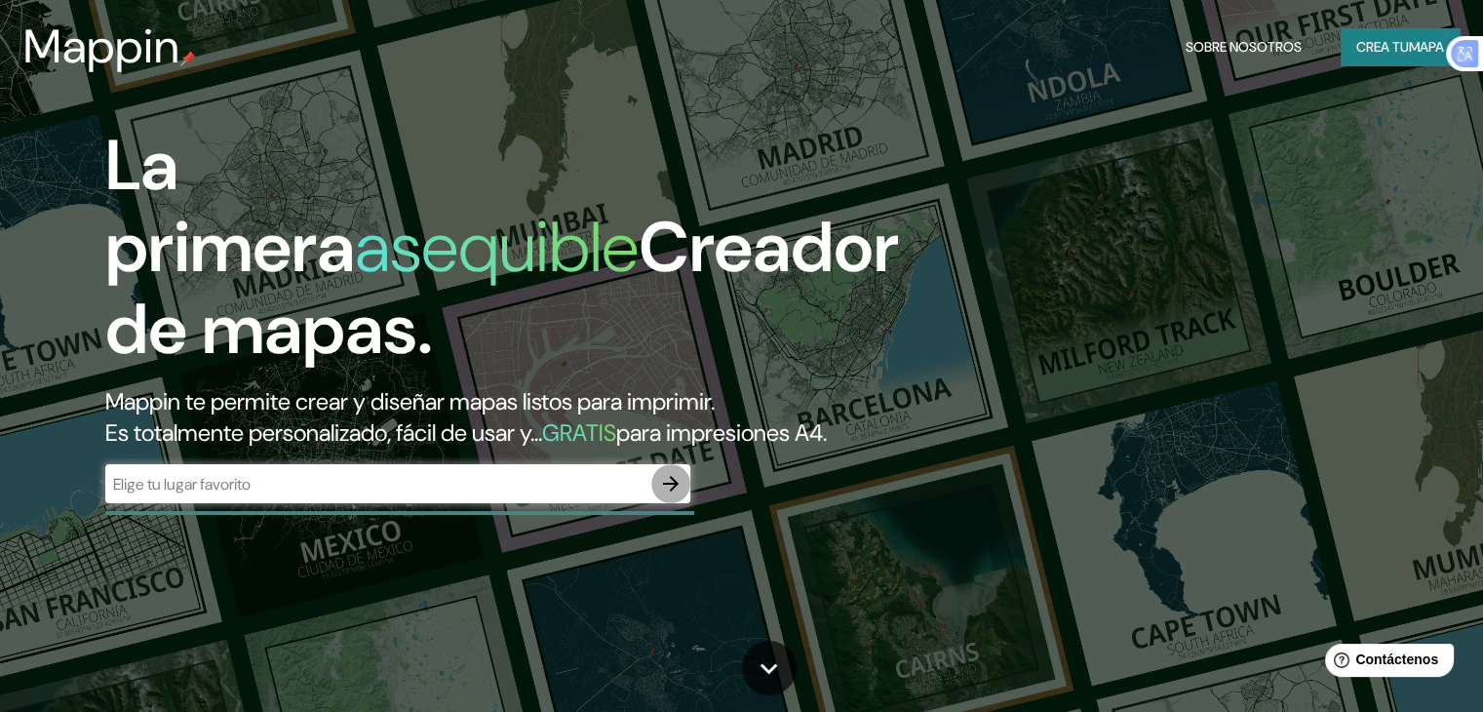
click at [670, 492] on icon "button" at bounding box center [671, 484] width 16 height 16
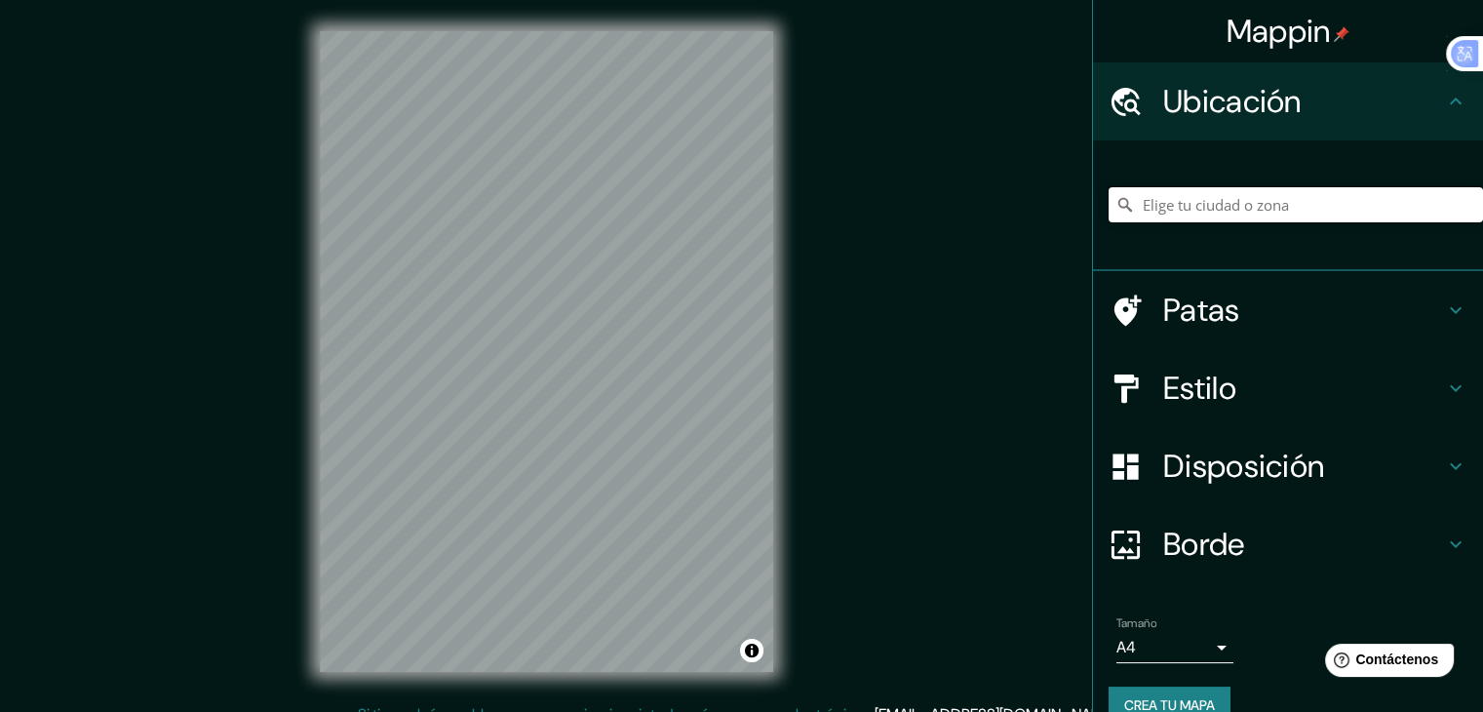
click at [1267, 204] on input "Elige tu ciudad o zona" at bounding box center [1296, 204] width 375 height 35
paste input "[STREET_ADDRESS]"
type input "[STREET_ADDRESS]"
click at [1230, 390] on h4 "Estilo" at bounding box center [1303, 388] width 281 height 39
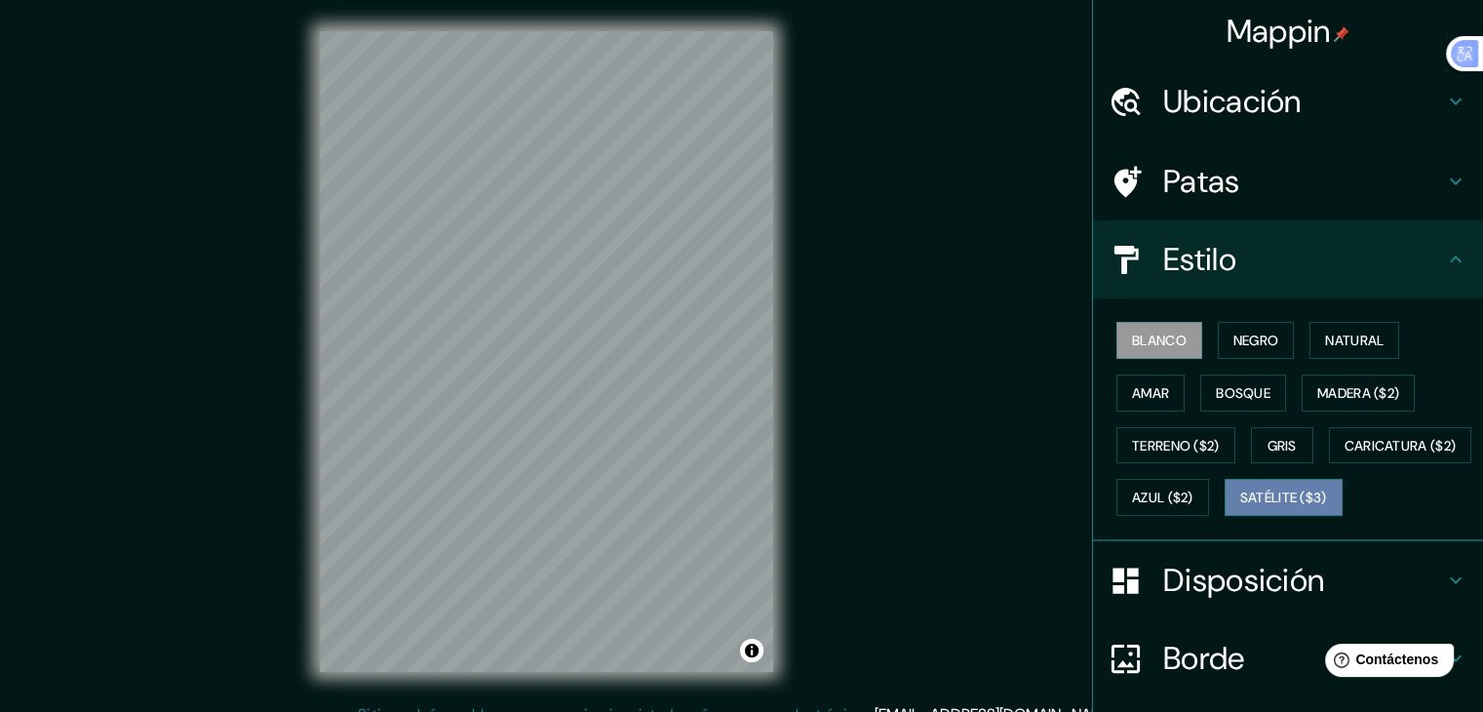
click at [1241, 507] on font "Satélite ($3)" at bounding box center [1284, 499] width 87 height 18
